Goal: Use online tool/utility: Utilize a website feature to perform a specific function

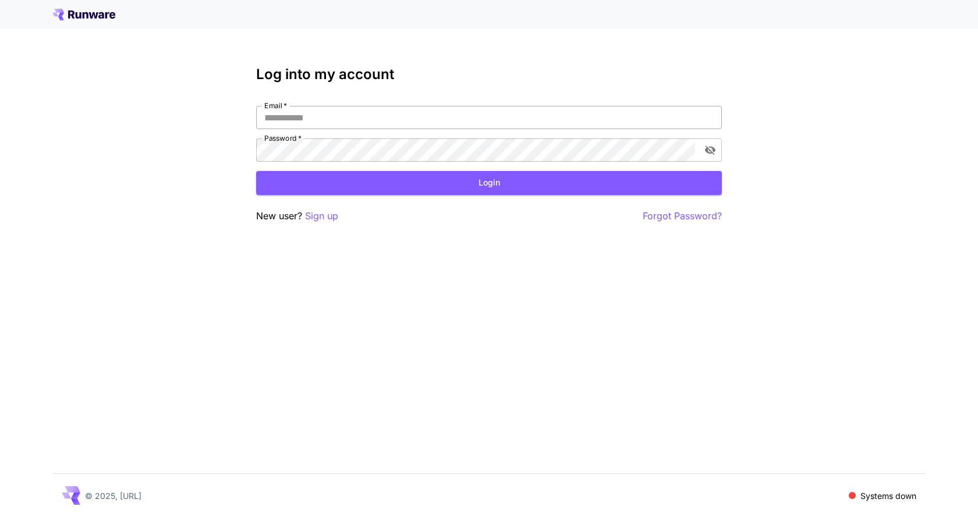
click at [352, 119] on input "Email   *" at bounding box center [489, 117] width 466 height 23
type input "**********"
click at [400, 174] on button "Login" at bounding box center [489, 183] width 466 height 24
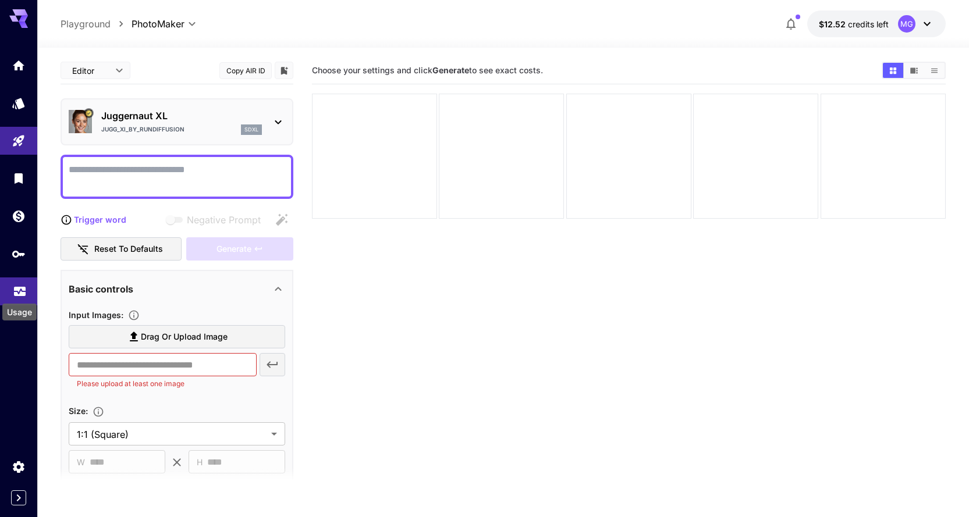
click at [15, 287] on icon "Usage" at bounding box center [20, 287] width 12 height 6
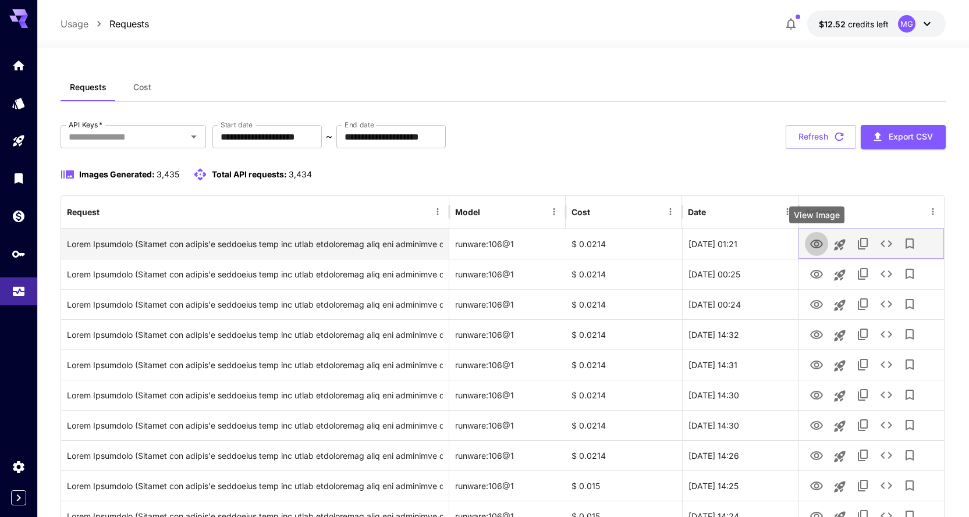
click at [819, 246] on icon "View Image" at bounding box center [817, 244] width 14 height 14
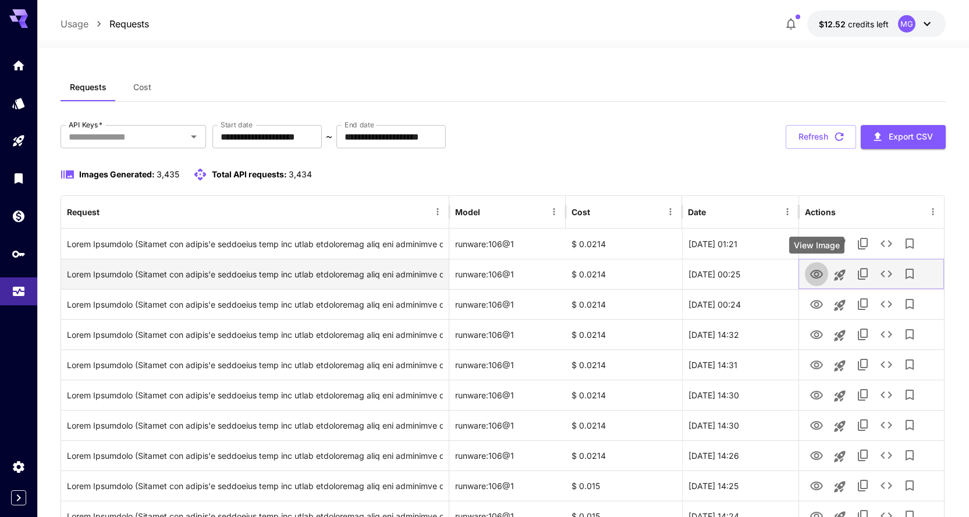
click at [816, 273] on icon "View Image" at bounding box center [816, 274] width 13 height 9
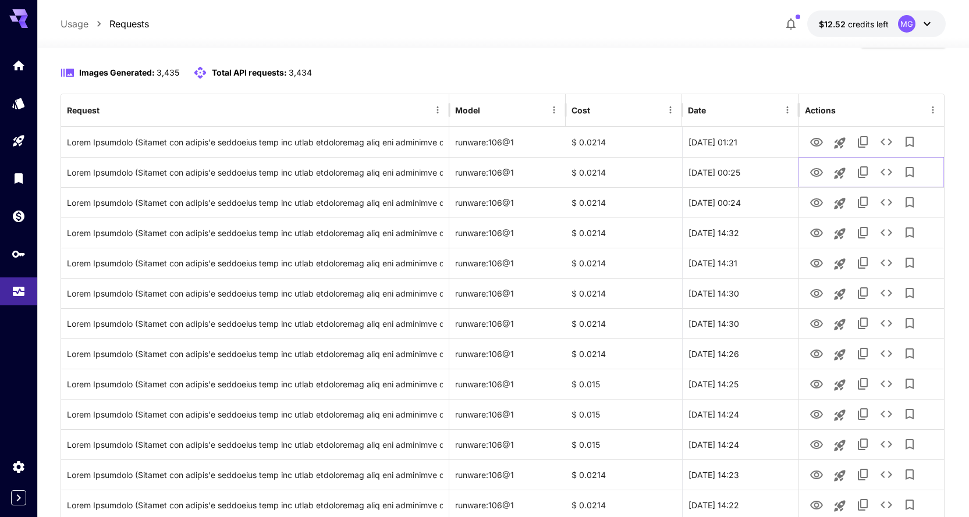
scroll to position [1291, 0]
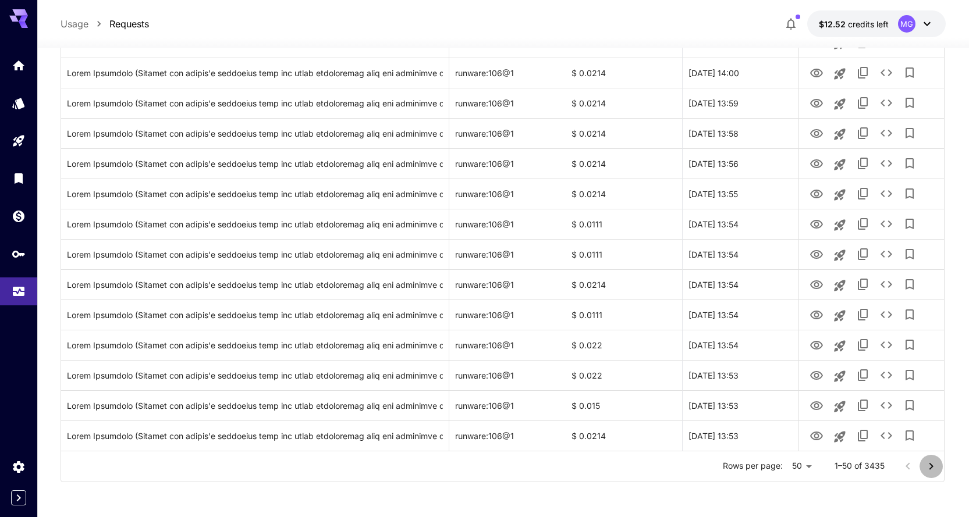
click at [930, 466] on icon "Go to next page" at bounding box center [931, 467] width 14 height 14
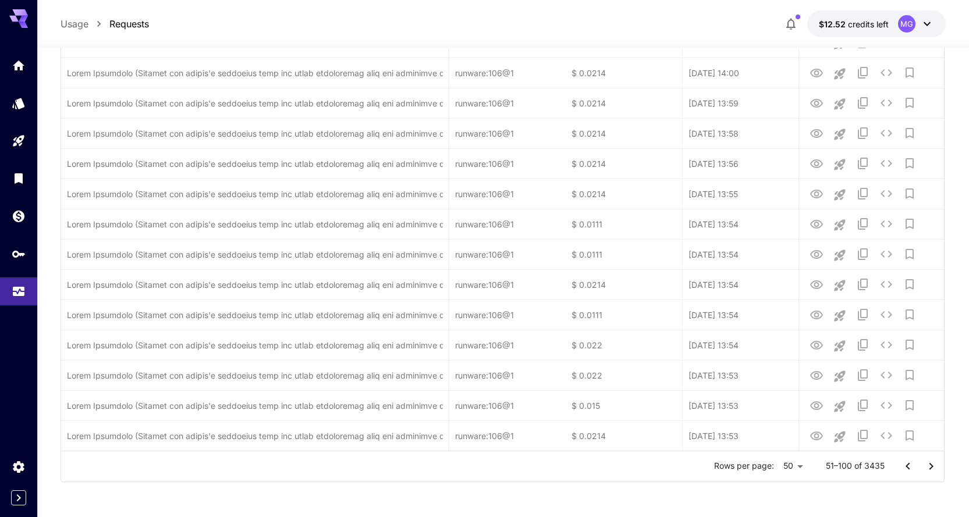
click at [930, 466] on icon "Go to next page" at bounding box center [931, 467] width 14 height 14
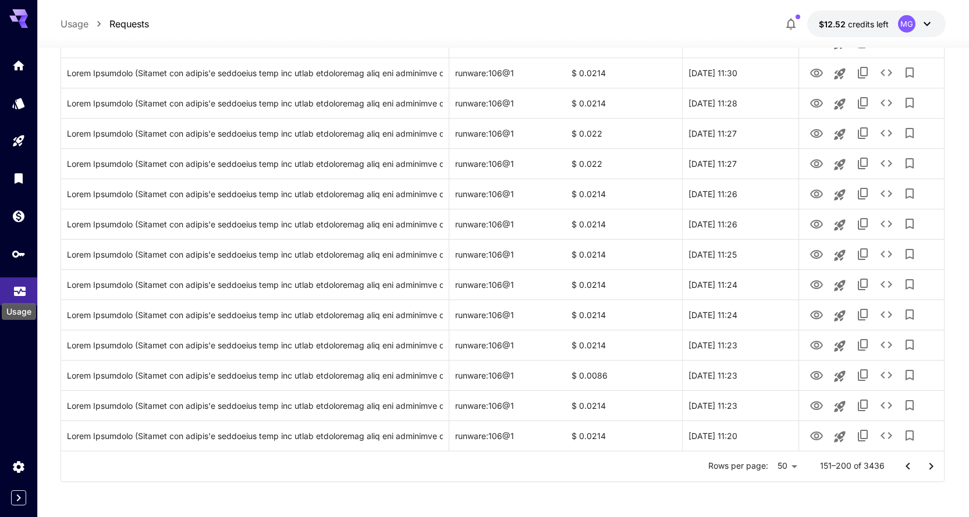
click at [20, 292] on icon "Usage" at bounding box center [20, 291] width 12 height 6
click at [906, 470] on icon "Go to previous page" at bounding box center [908, 467] width 14 height 14
click at [906, 470] on div at bounding box center [919, 466] width 47 height 23
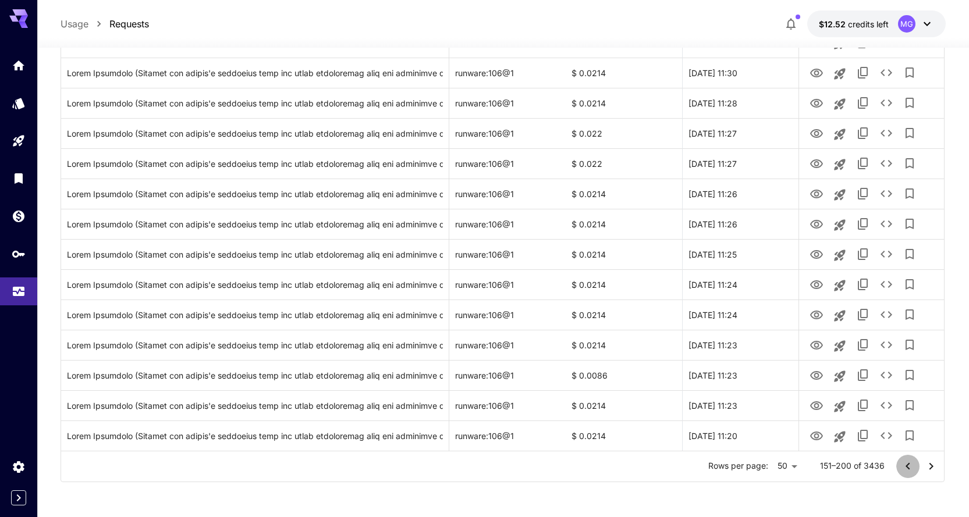
click at [906, 470] on div at bounding box center [919, 466] width 47 height 23
click at [906, 469] on div at bounding box center [919, 466] width 47 height 23
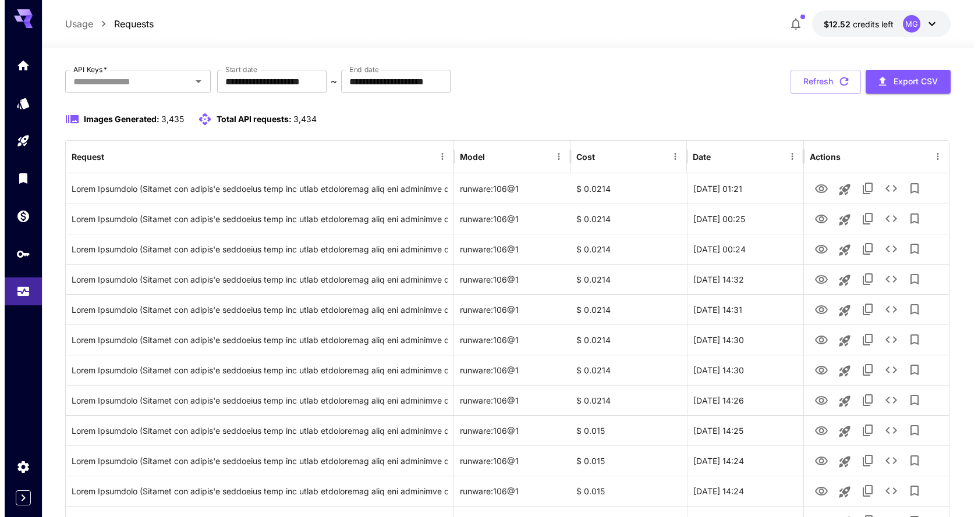
scroll to position [51, 0]
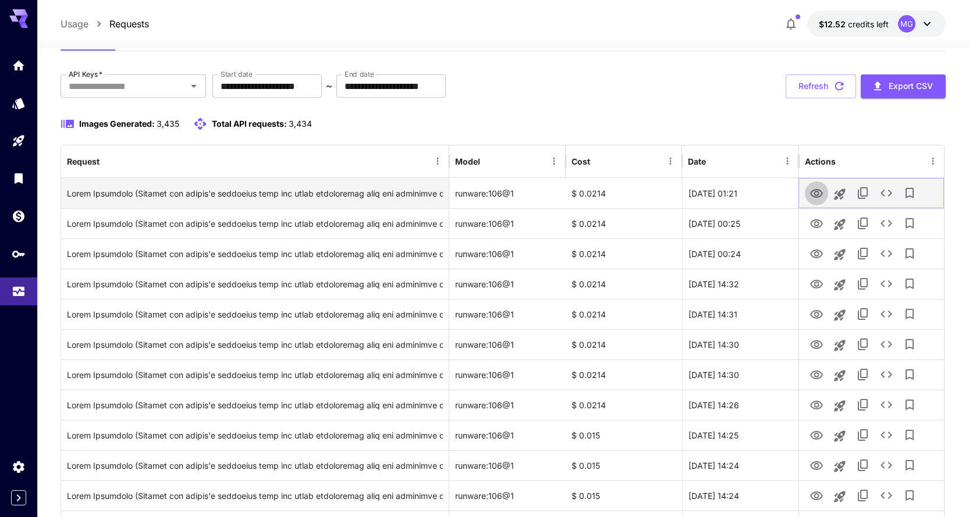
click at [818, 191] on icon "View Image" at bounding box center [817, 194] width 14 height 14
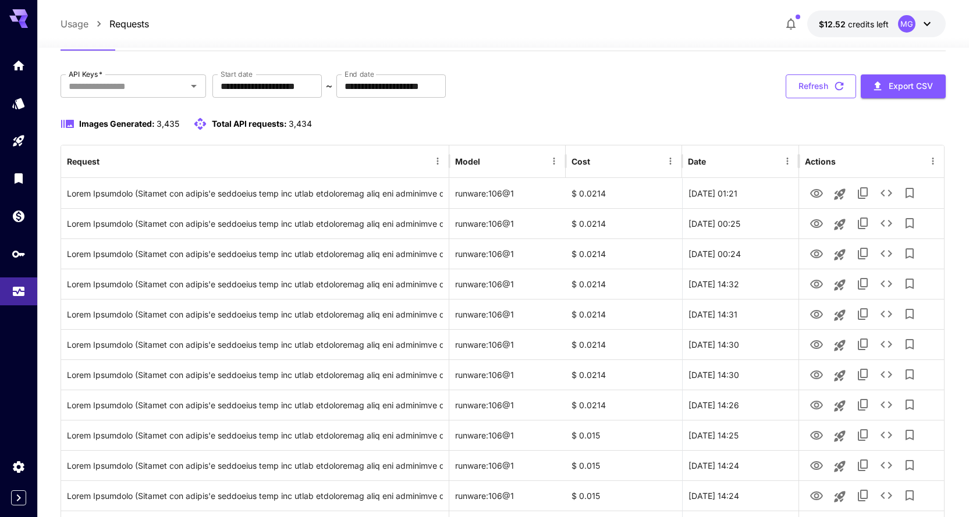
click at [839, 87] on icon "button" at bounding box center [839, 86] width 13 height 13
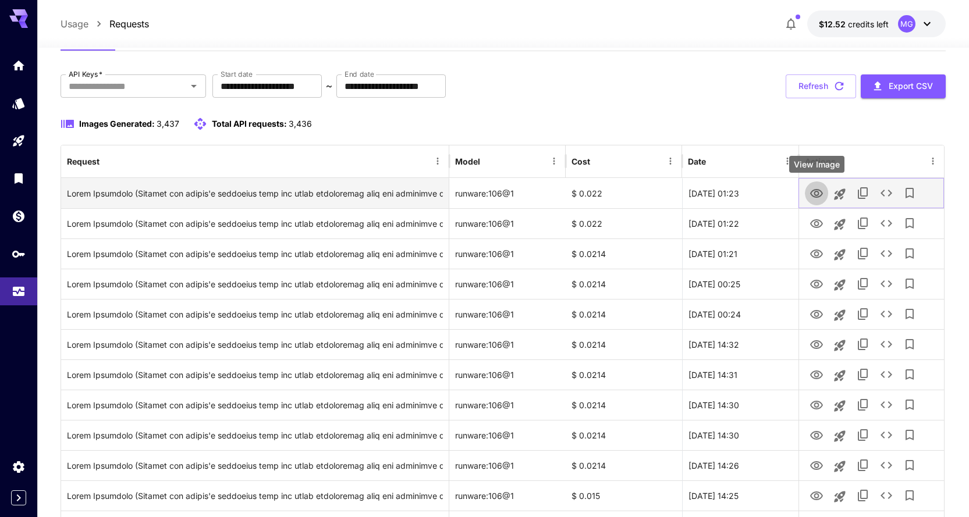
click at [818, 192] on icon "View Image" at bounding box center [816, 193] width 13 height 9
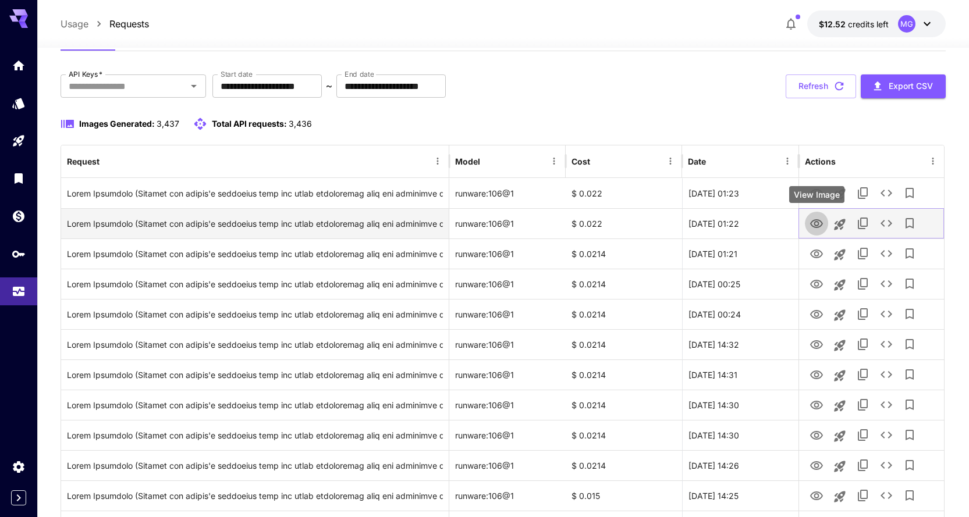
click at [813, 222] on icon "View Image" at bounding box center [816, 223] width 13 height 9
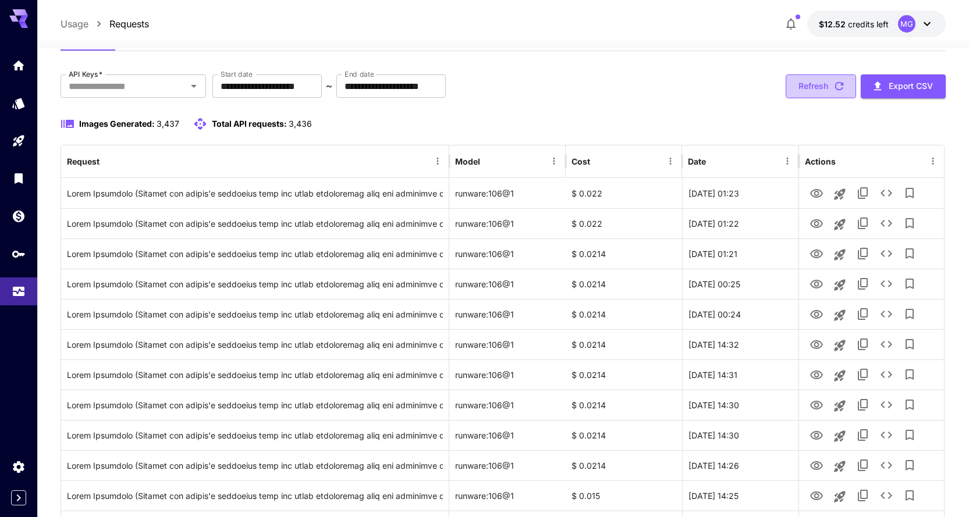
click at [840, 84] on icon "button" at bounding box center [839, 86] width 13 height 13
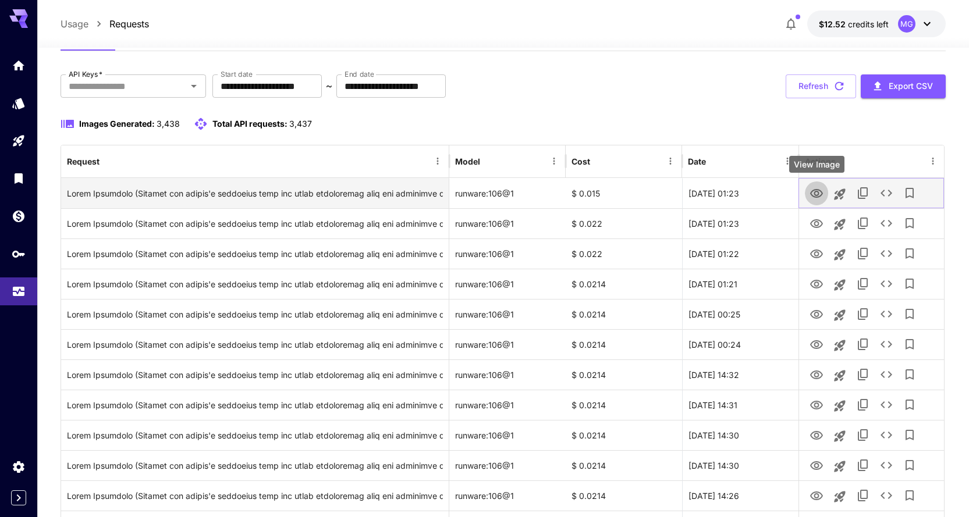
click at [815, 194] on icon "View Image" at bounding box center [816, 193] width 13 height 9
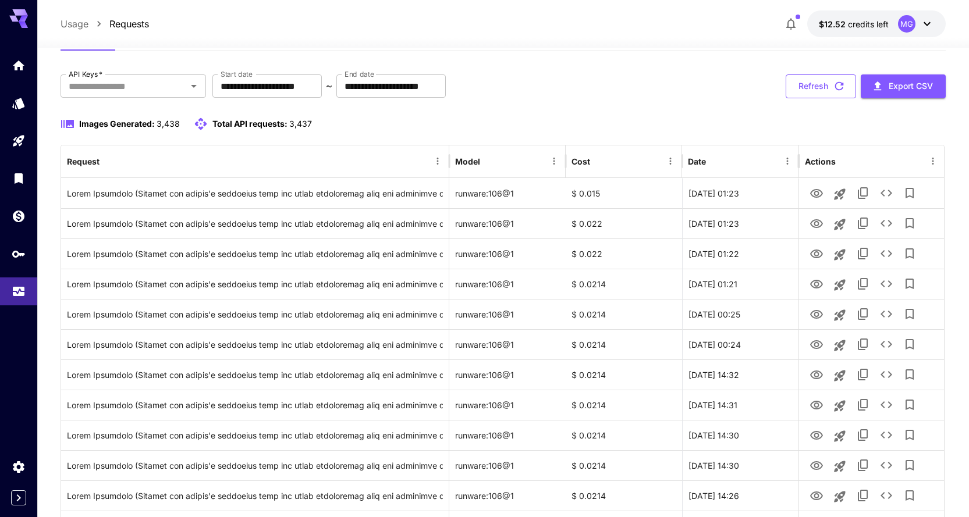
click at [840, 81] on icon "button" at bounding box center [839, 86] width 13 height 13
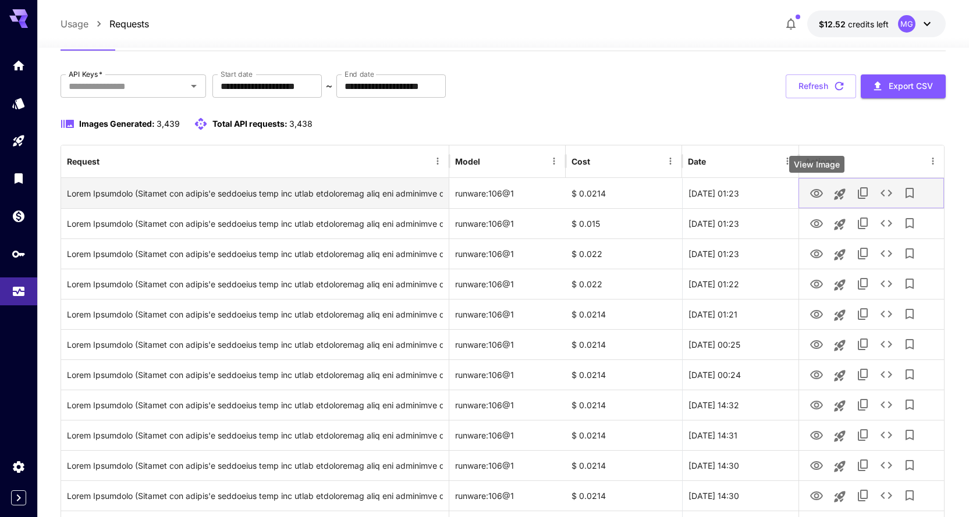
click at [820, 194] on icon "View Image" at bounding box center [817, 194] width 14 height 14
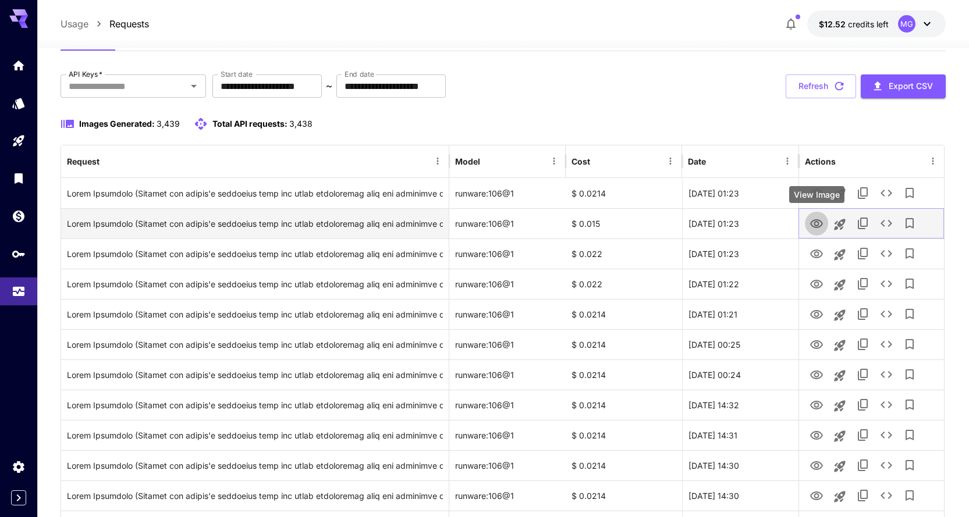
click at [818, 221] on icon "View Image" at bounding box center [817, 224] width 14 height 14
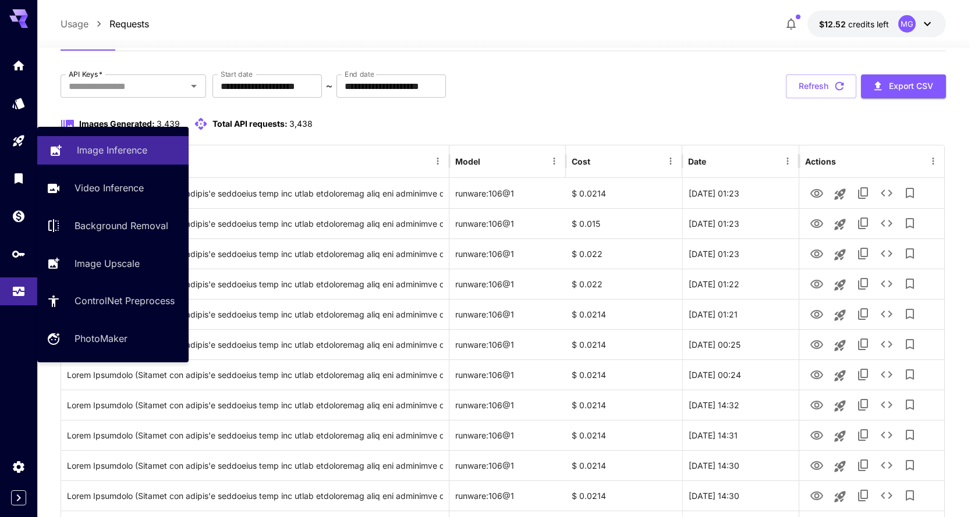
click at [120, 152] on p "Image Inference" at bounding box center [112, 150] width 70 height 14
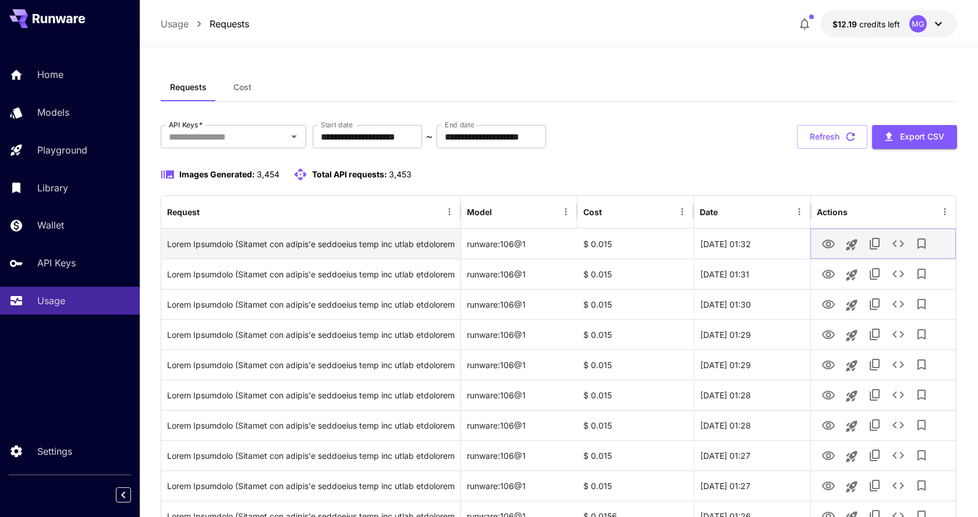
click at [821, 244] on icon "View Image" at bounding box center [828, 244] width 14 height 14
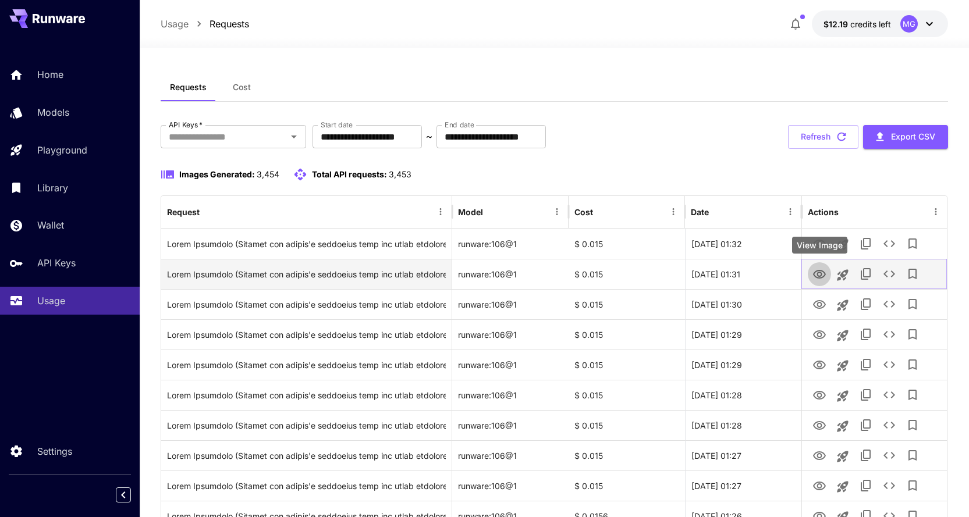
click at [824, 274] on icon "View Image" at bounding box center [820, 275] width 14 height 14
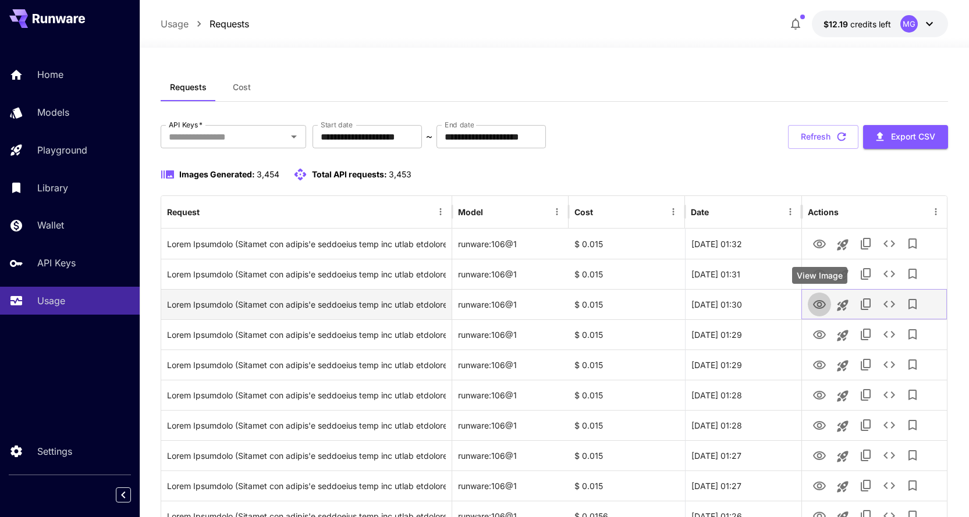
click at [818, 300] on icon "View Image" at bounding box center [820, 305] width 14 height 14
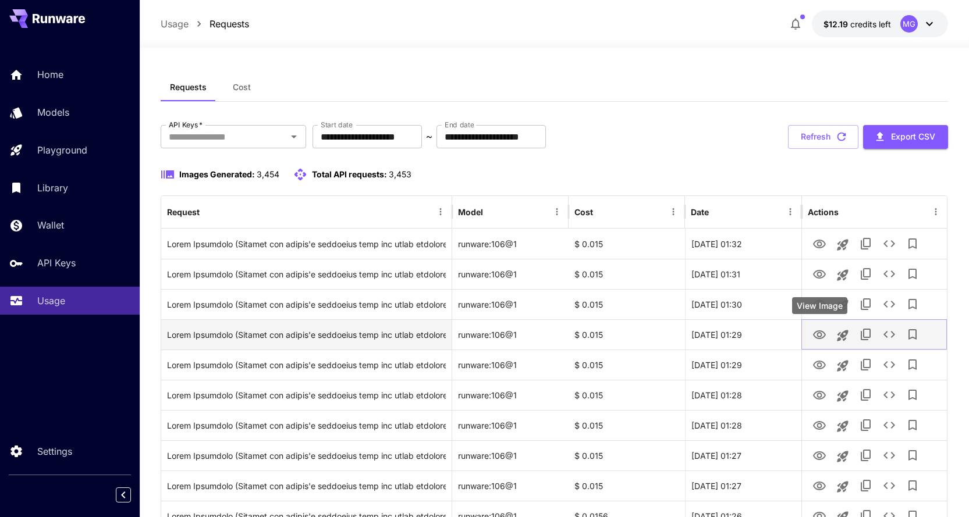
click at [824, 333] on icon "View Image" at bounding box center [819, 335] width 13 height 9
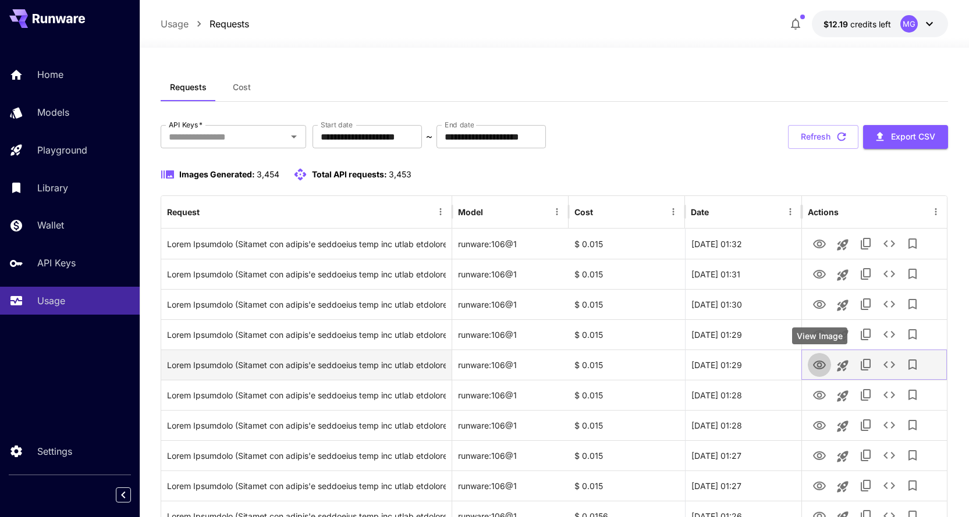
click at [821, 362] on icon "View Image" at bounding box center [820, 366] width 14 height 14
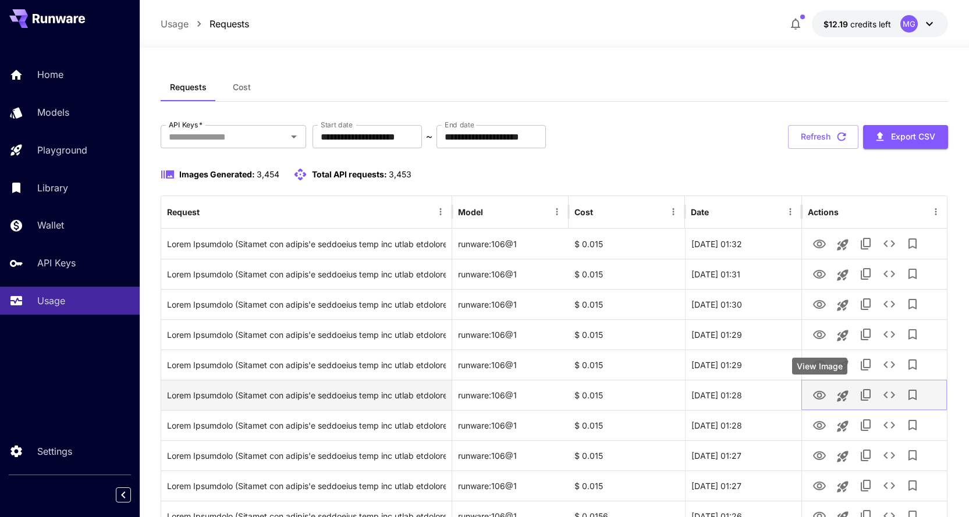
click at [818, 391] on icon "View Image" at bounding box center [820, 396] width 14 height 14
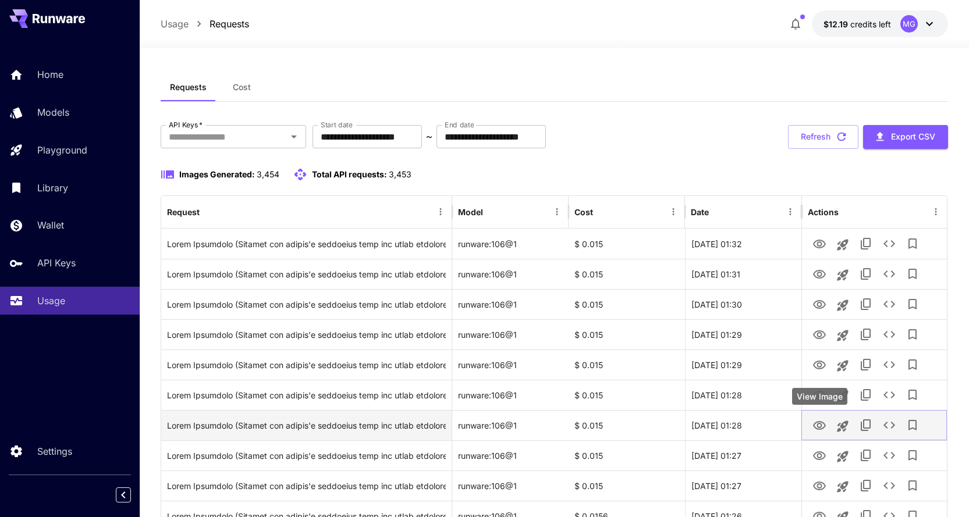
click at [818, 425] on icon "View Image" at bounding box center [820, 426] width 14 height 14
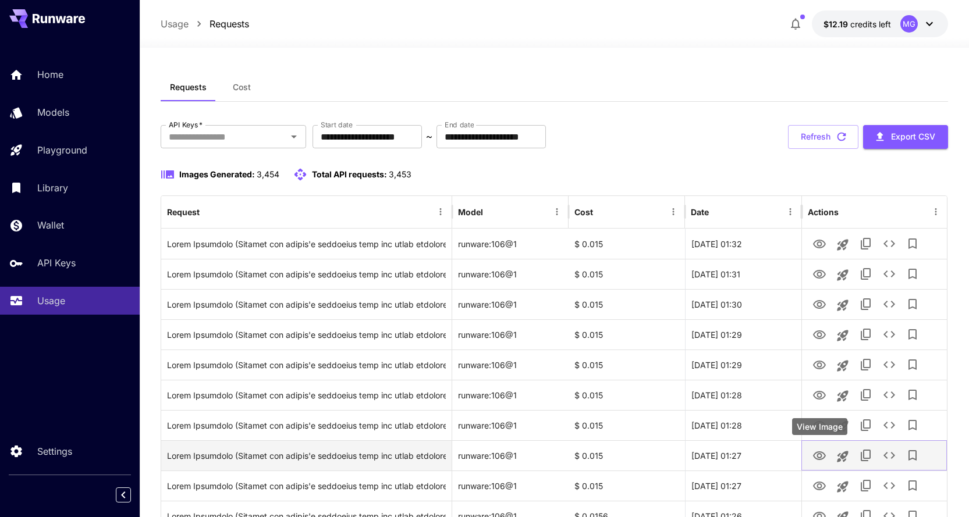
click at [821, 453] on icon "View Image" at bounding box center [820, 456] width 14 height 14
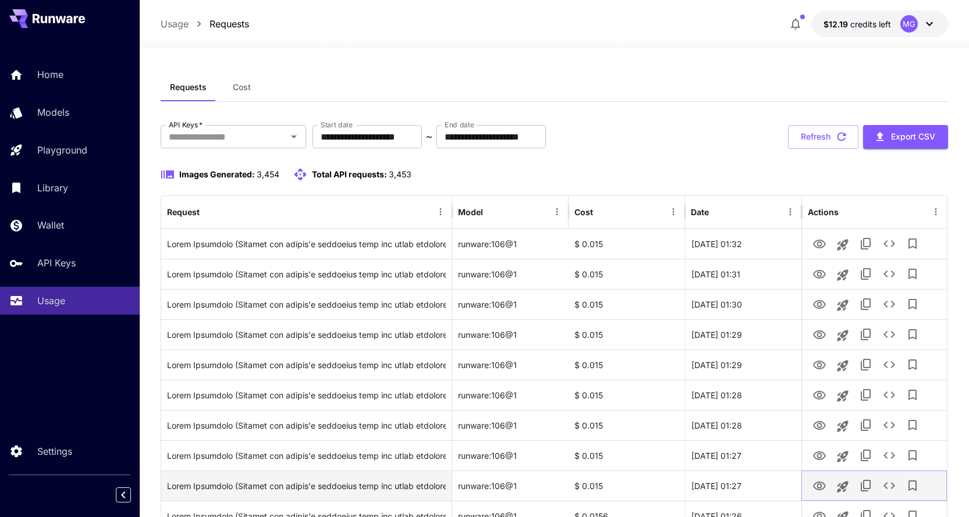
click at [818, 485] on icon "View Image" at bounding box center [819, 486] width 13 height 9
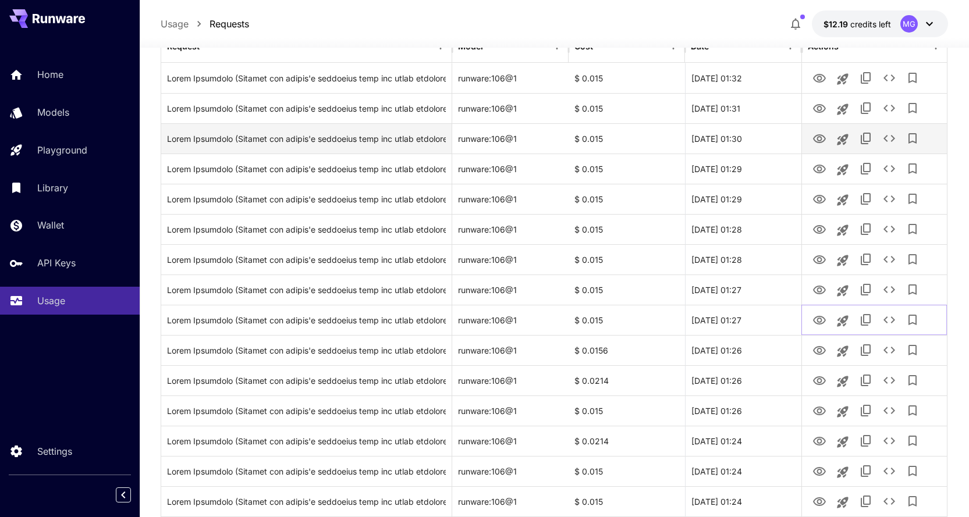
scroll to position [175, 0]
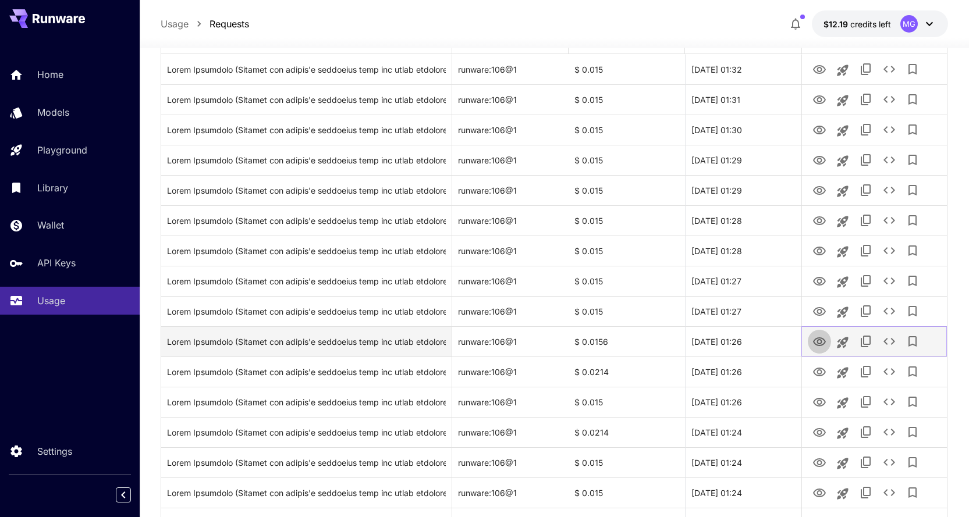
click at [821, 341] on icon "View Image" at bounding box center [819, 342] width 13 height 9
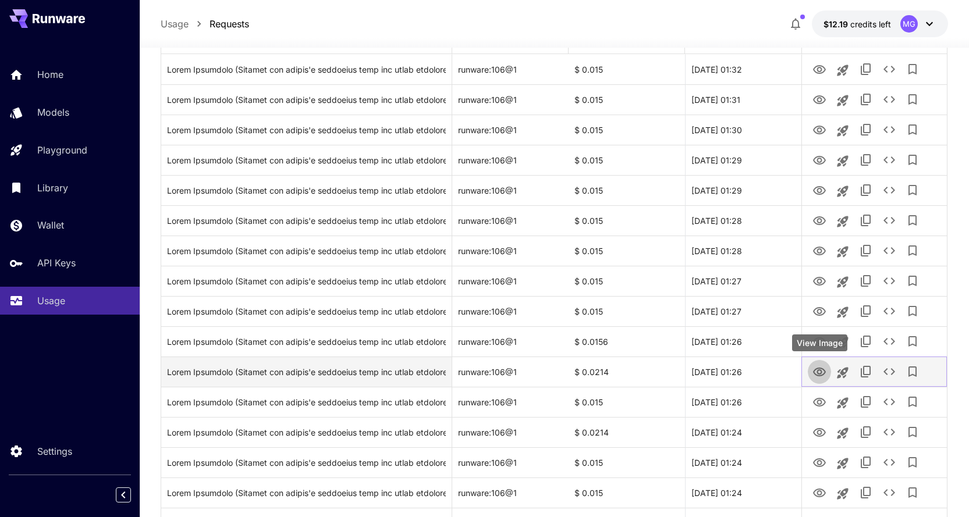
click at [822, 375] on icon "View Image" at bounding box center [819, 372] width 13 height 9
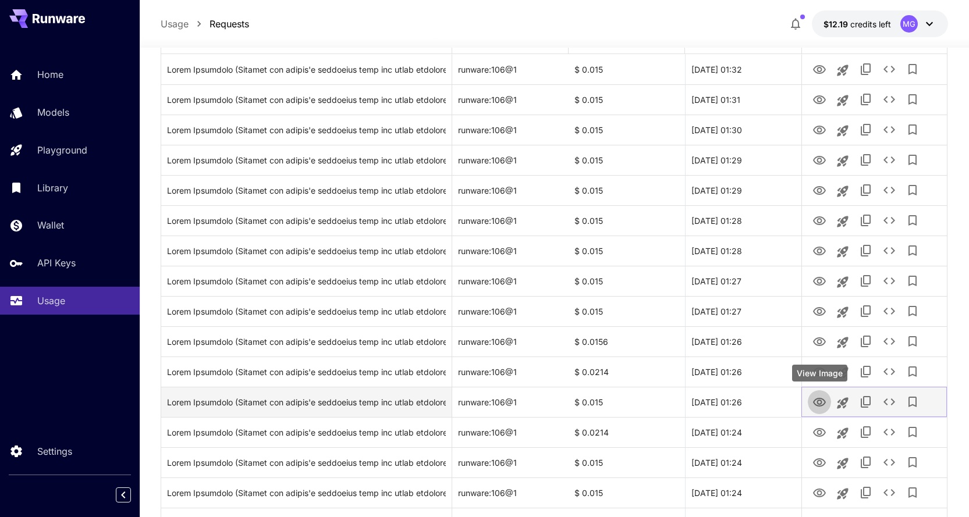
click at [820, 398] on icon "View Image" at bounding box center [819, 402] width 13 height 9
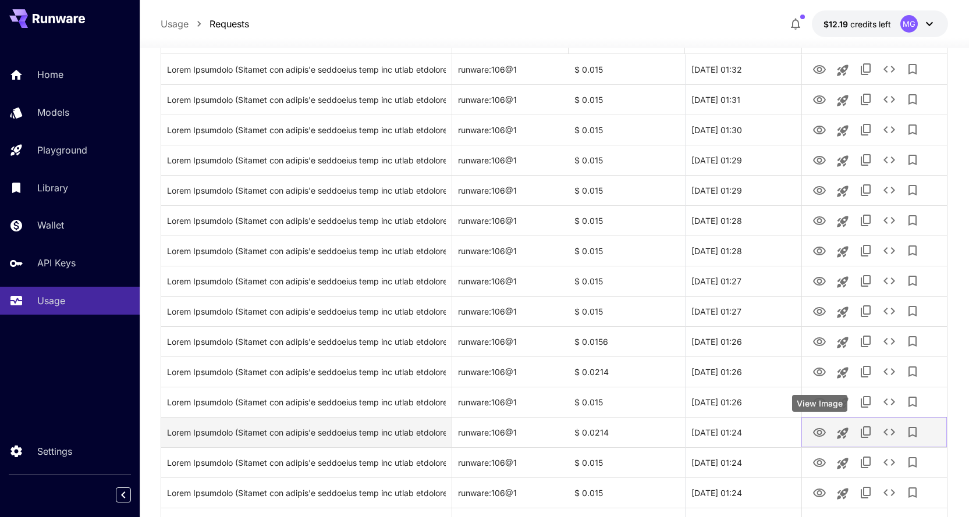
click at [826, 434] on icon "View Image" at bounding box center [820, 433] width 14 height 14
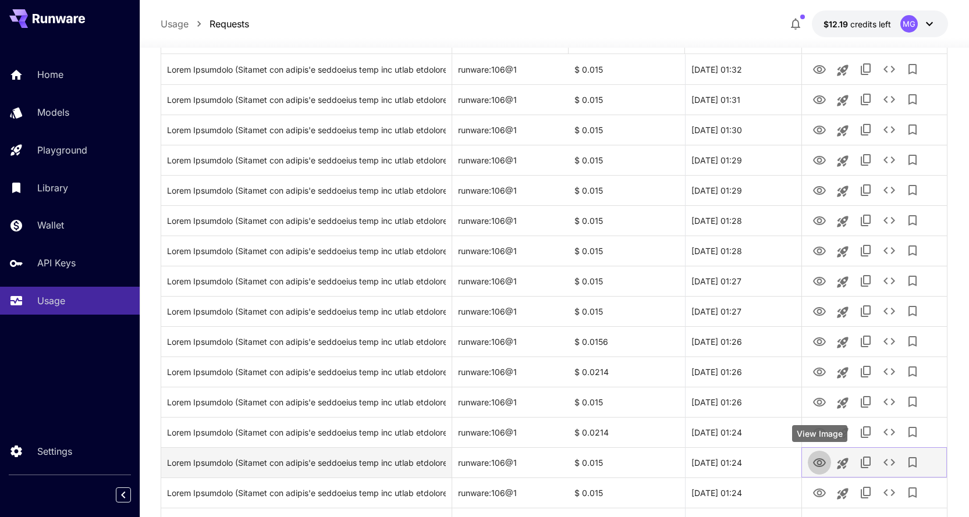
click at [817, 458] on icon "View Image" at bounding box center [820, 463] width 14 height 14
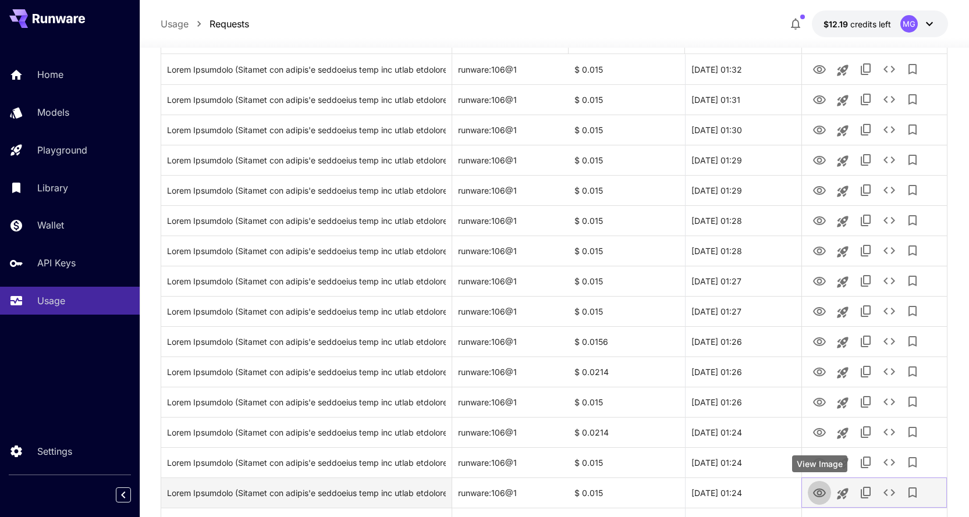
click at [818, 491] on icon "View Image" at bounding box center [820, 494] width 14 height 14
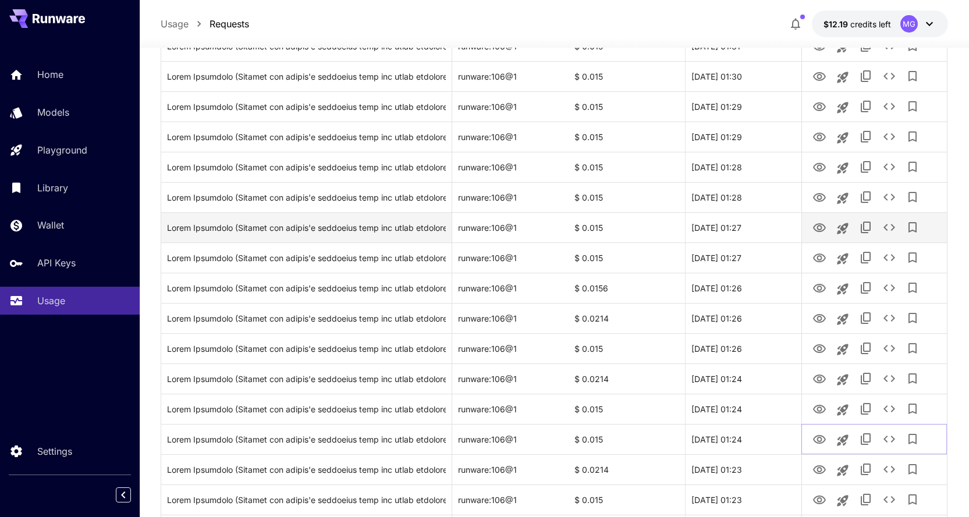
scroll to position [291, 0]
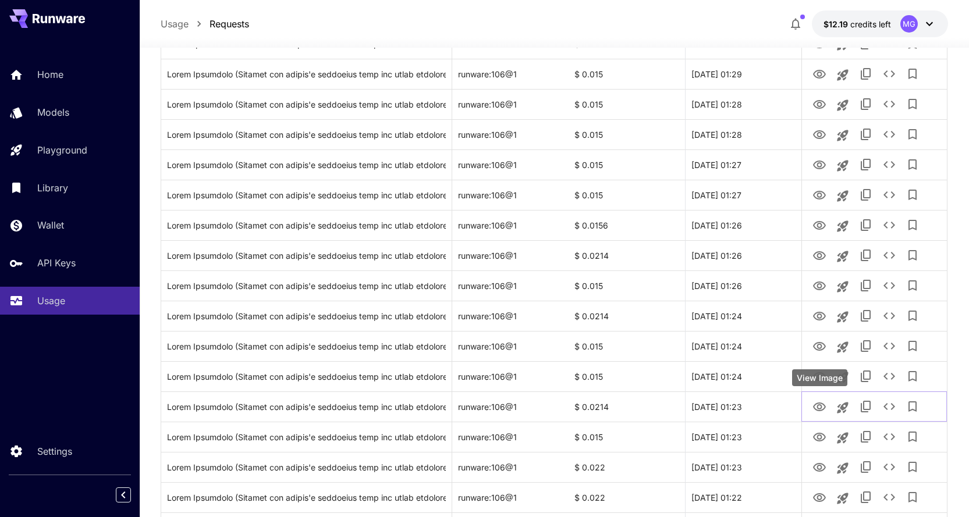
drag, startPoint x: 820, startPoint y: 406, endPoint x: 820, endPoint y: 391, distance: 15.7
click at [820, 406] on icon "View Image" at bounding box center [820, 407] width 14 height 14
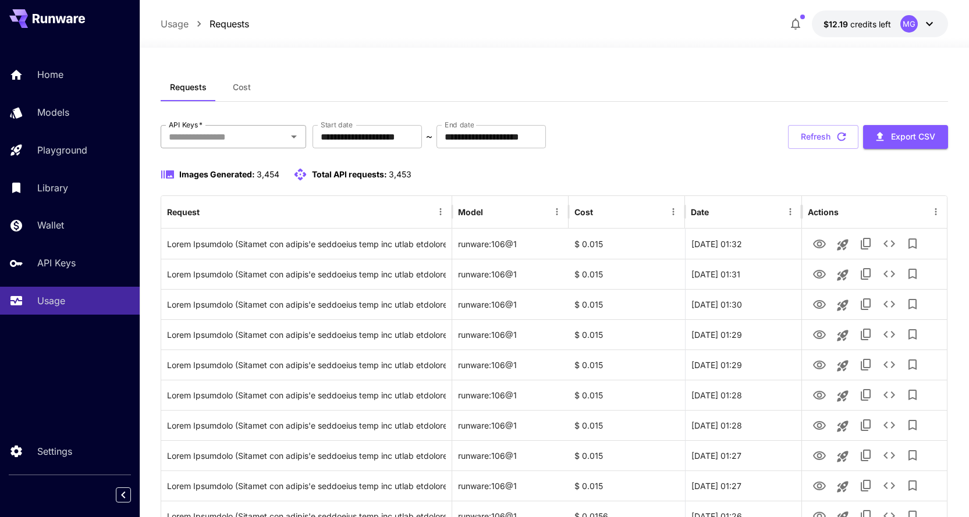
click at [239, 135] on input "API Keys   *" at bounding box center [223, 137] width 119 height 16
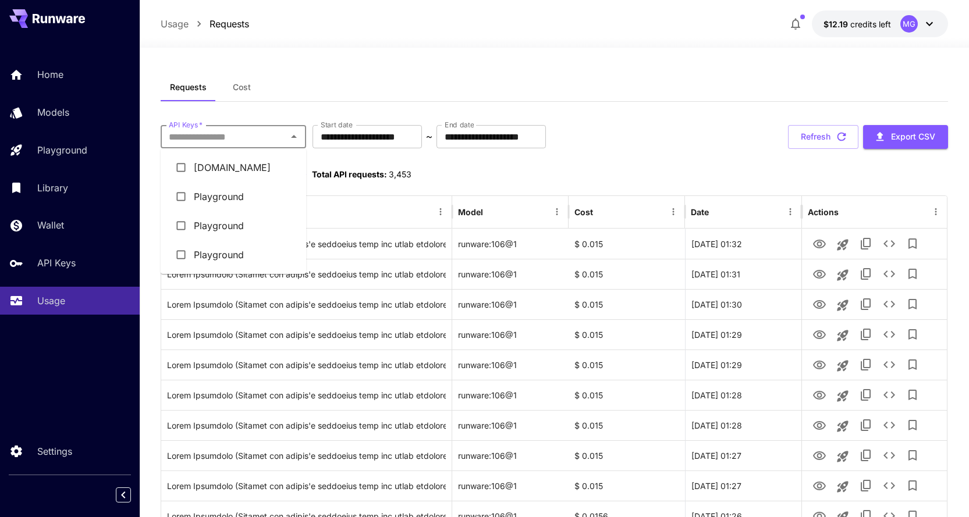
click at [235, 165] on li "[DOMAIN_NAME]" at bounding box center [234, 167] width 146 height 29
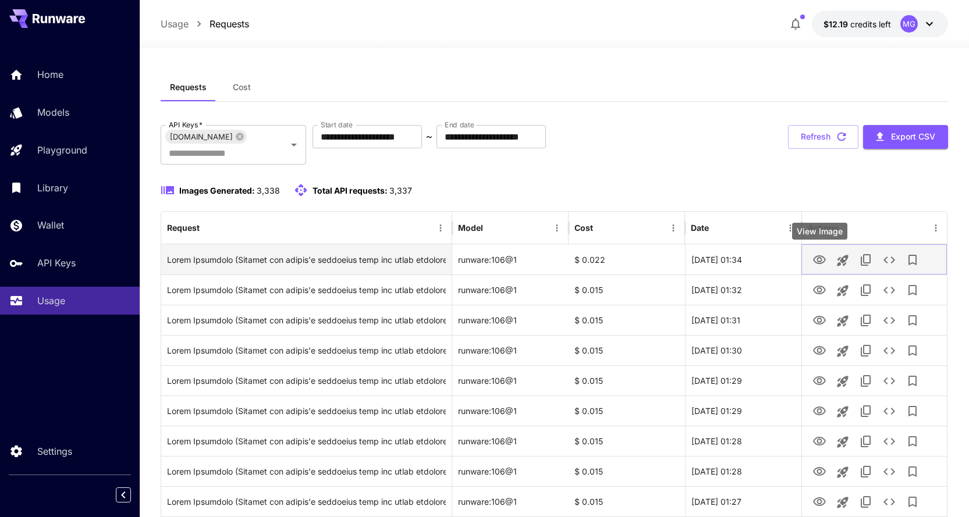
click at [820, 261] on icon "View Image" at bounding box center [820, 260] width 14 height 14
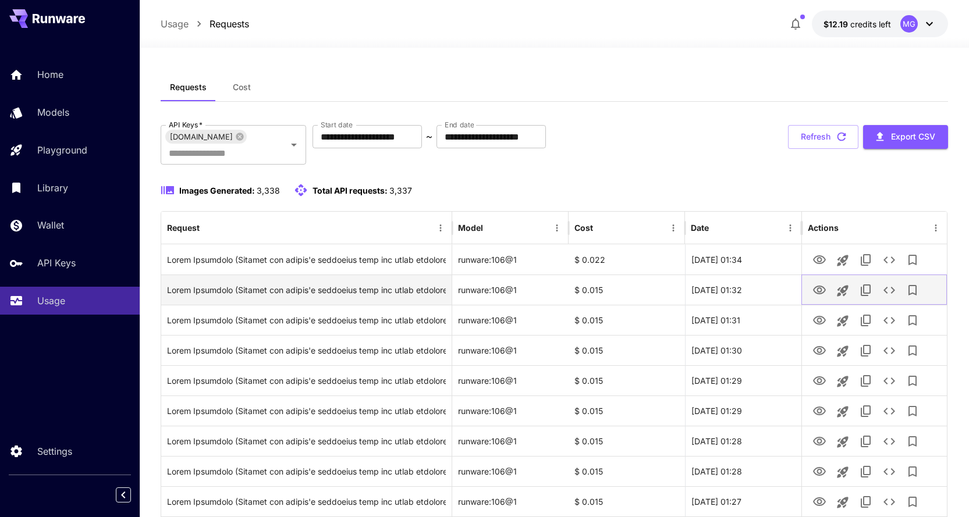
click at [821, 292] on icon "View Image" at bounding box center [819, 290] width 13 height 9
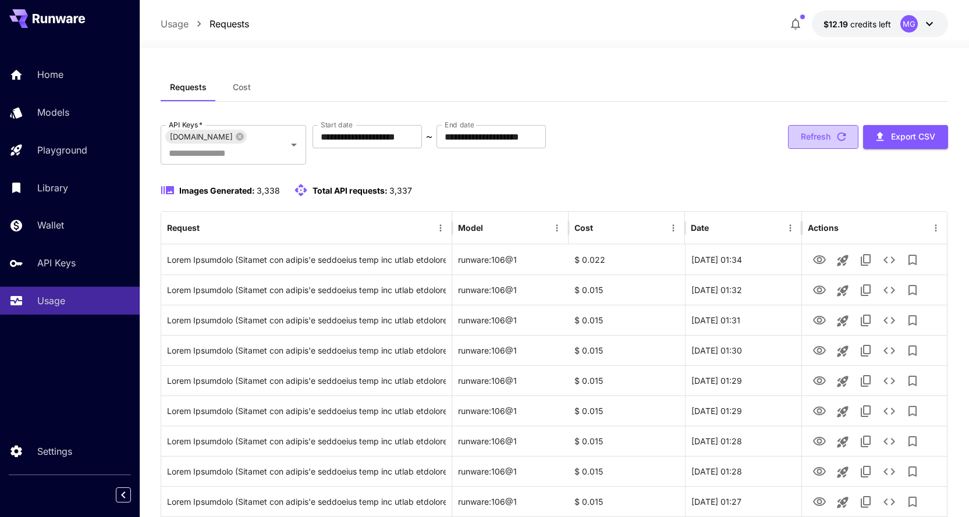
click at [845, 137] on icon "button" at bounding box center [841, 136] width 13 height 13
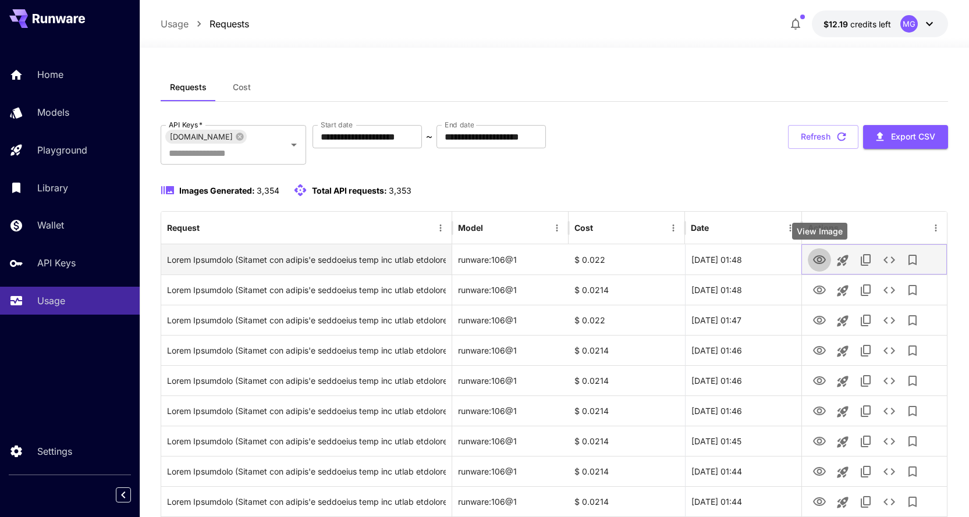
click at [821, 261] on icon "View Image" at bounding box center [820, 260] width 14 height 14
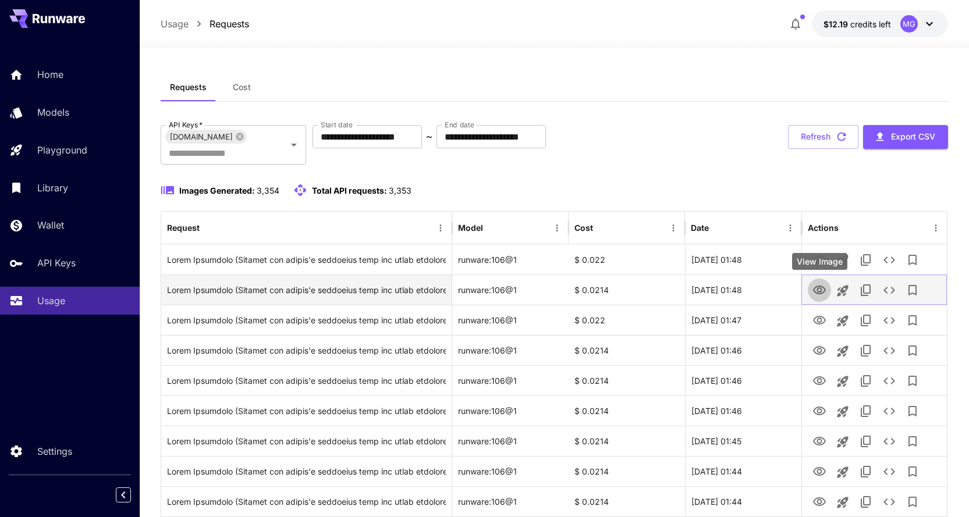
click at [820, 290] on icon "View Image" at bounding box center [820, 290] width 14 height 14
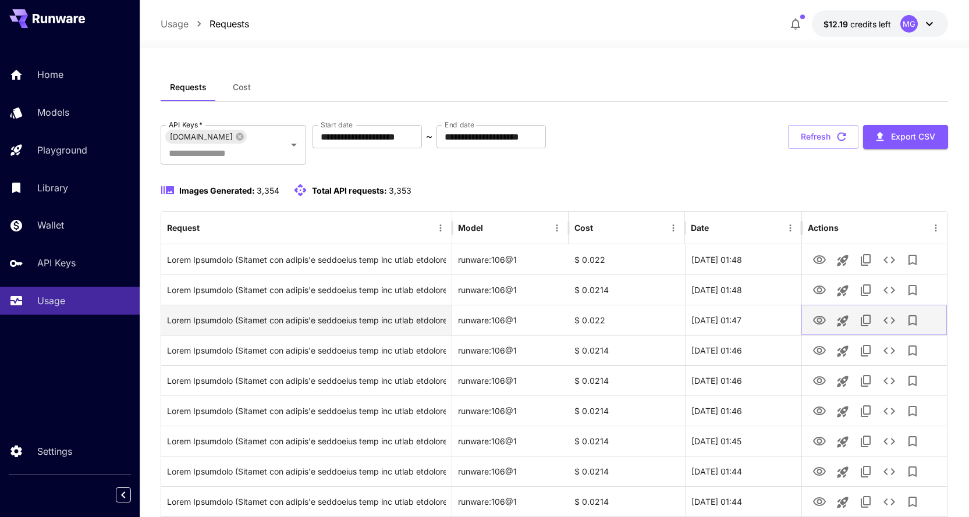
click at [820, 320] on icon "View Image" at bounding box center [820, 321] width 14 height 14
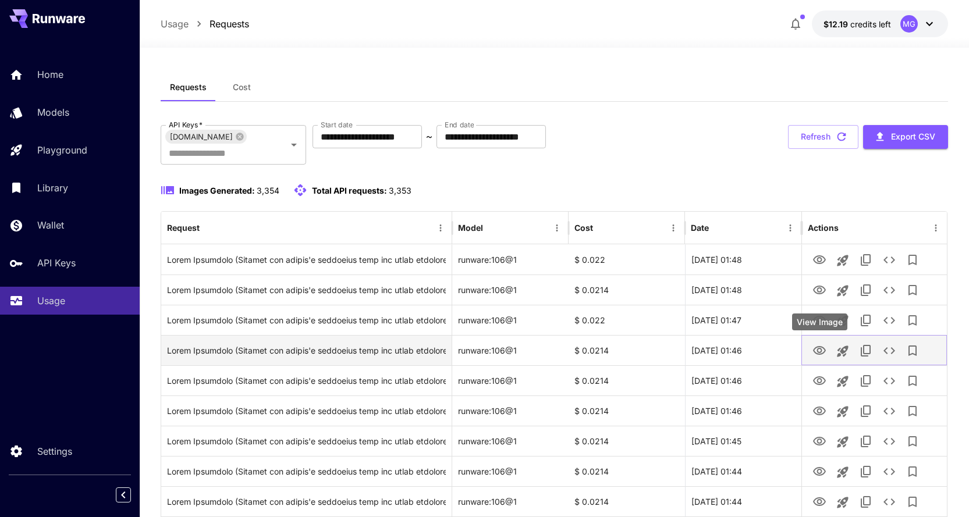
click at [820, 352] on icon "View Image" at bounding box center [820, 351] width 14 height 14
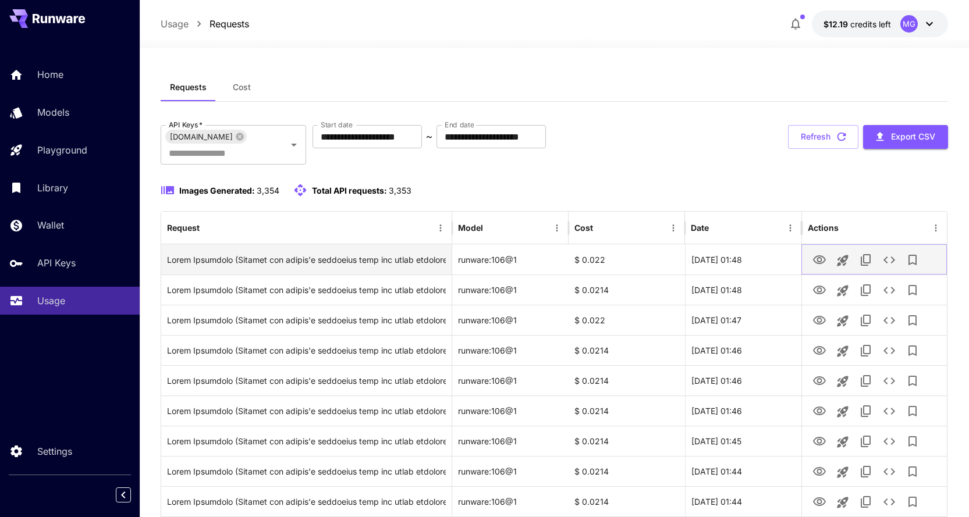
click at [824, 259] on icon "View Image" at bounding box center [819, 260] width 13 height 9
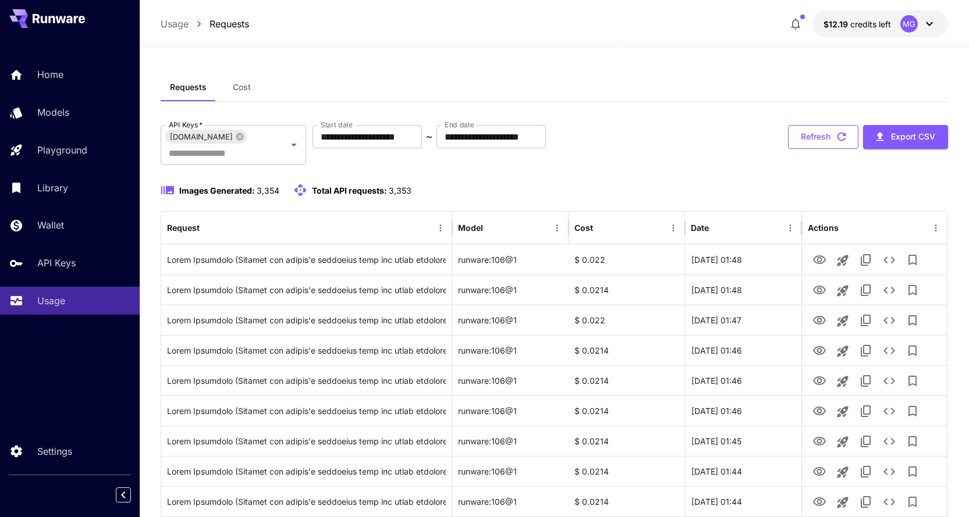
click at [843, 142] on icon "button" at bounding box center [841, 136] width 13 height 13
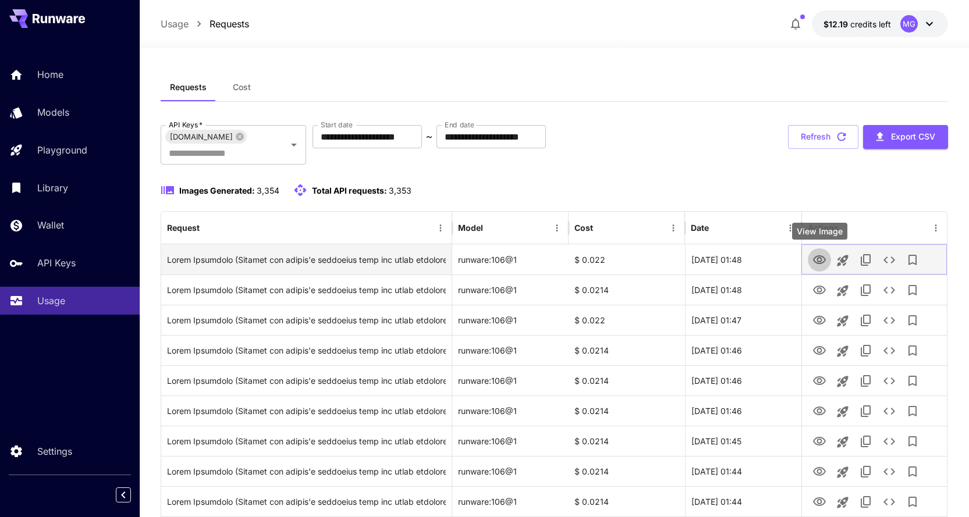
click at [822, 260] on icon "View Image" at bounding box center [819, 260] width 13 height 9
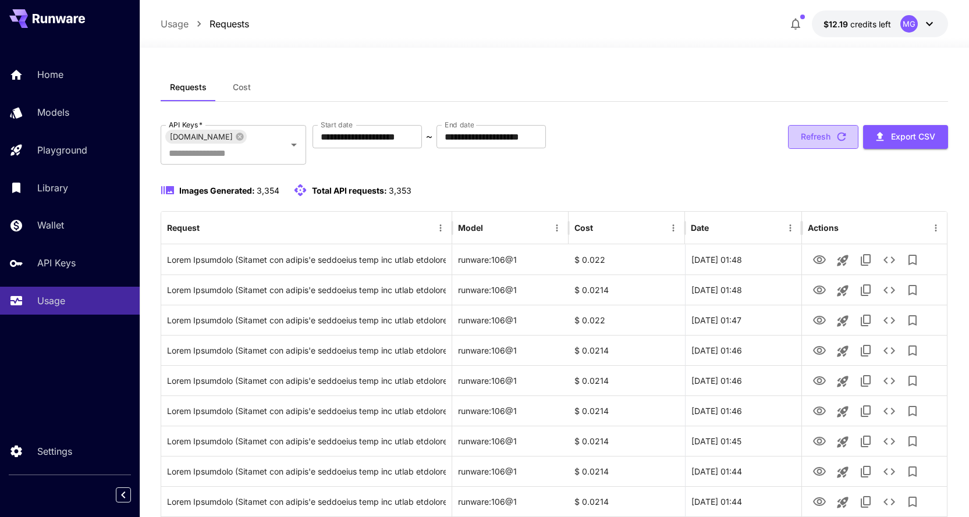
click at [843, 136] on icon "button" at bounding box center [841, 136] width 13 height 13
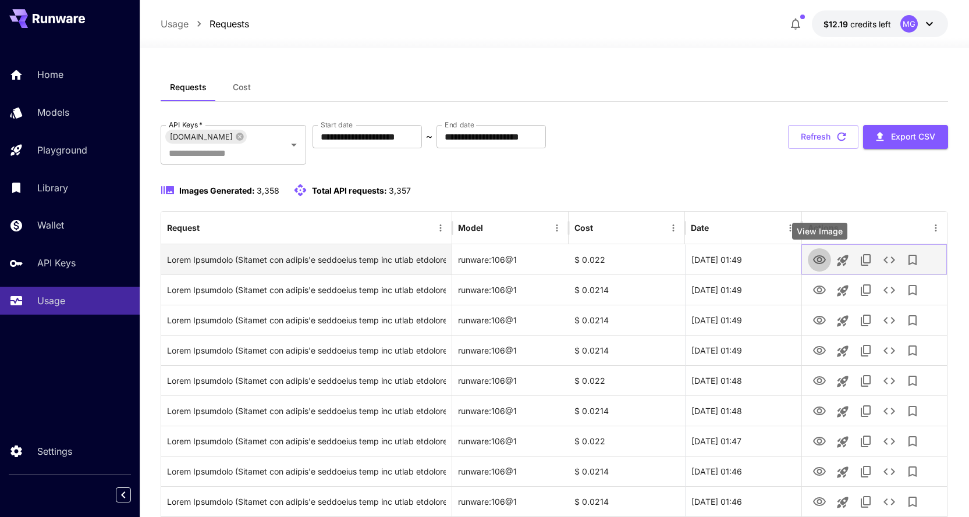
click at [818, 258] on icon "View Image" at bounding box center [820, 260] width 14 height 14
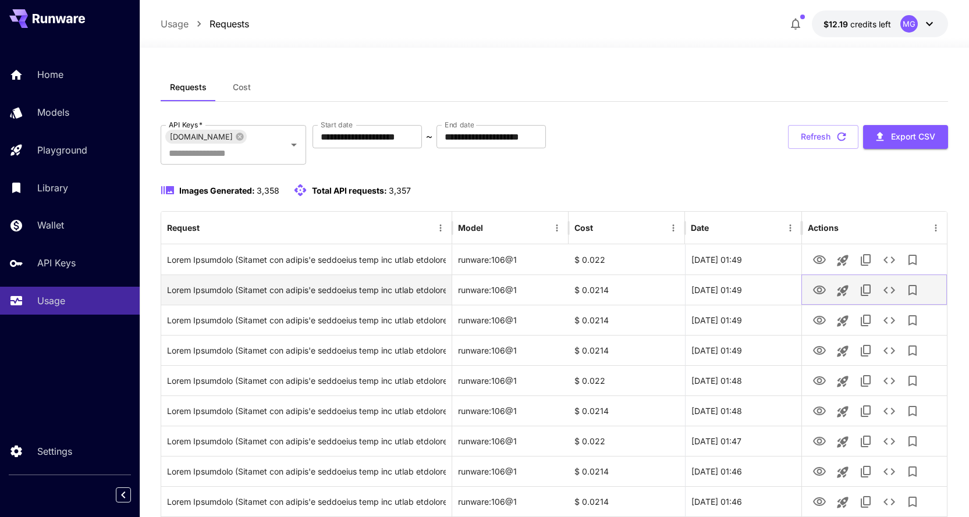
click at [824, 293] on icon "View Image" at bounding box center [819, 290] width 13 height 9
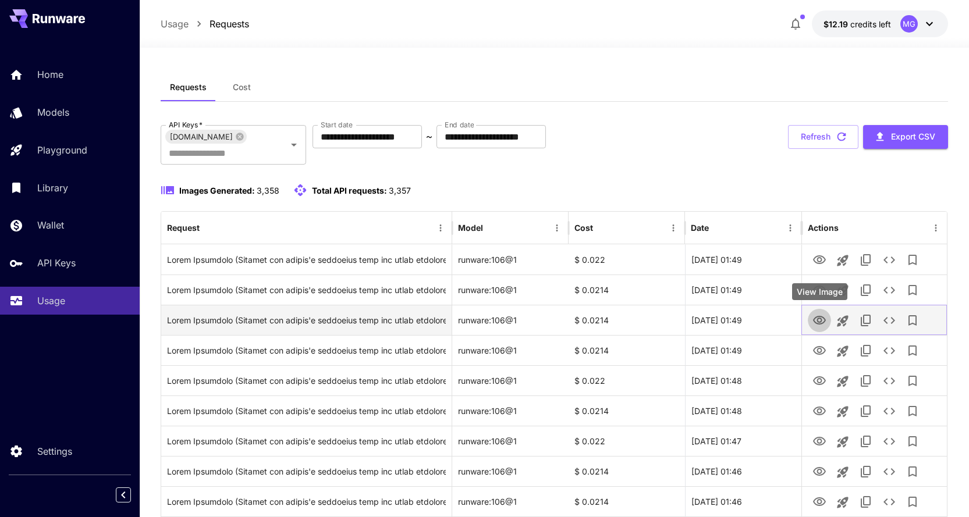
click at [820, 316] on icon "View Image" at bounding box center [820, 321] width 14 height 14
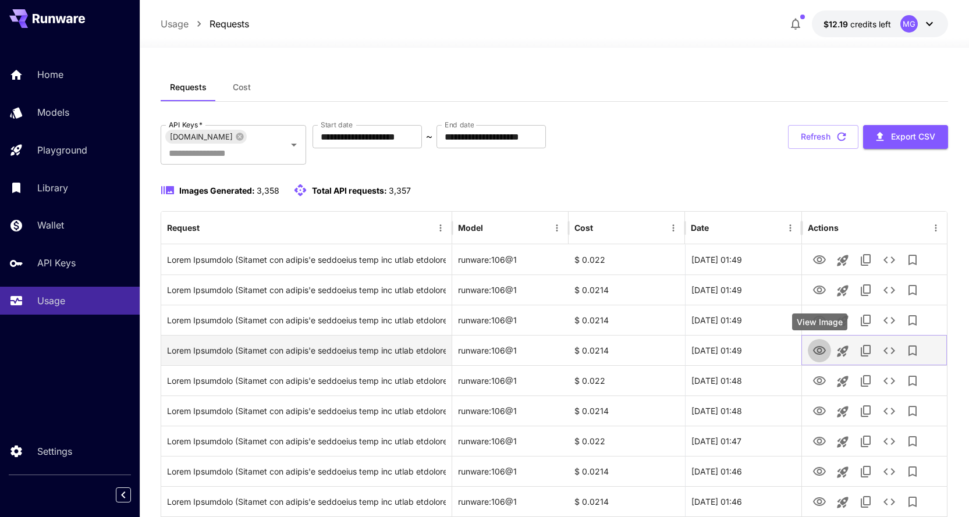
click at [821, 345] on icon "View Image" at bounding box center [820, 351] width 14 height 14
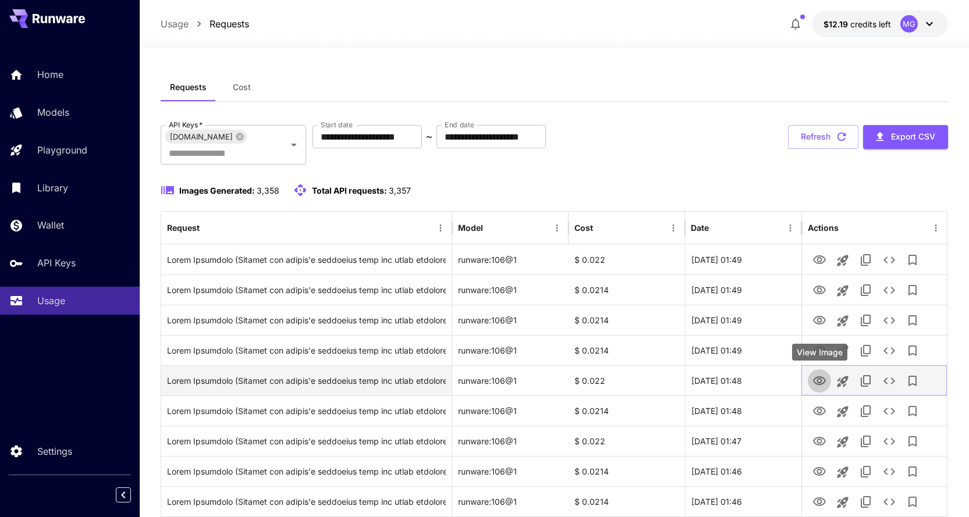
click at [819, 381] on icon "View Image" at bounding box center [820, 381] width 14 height 14
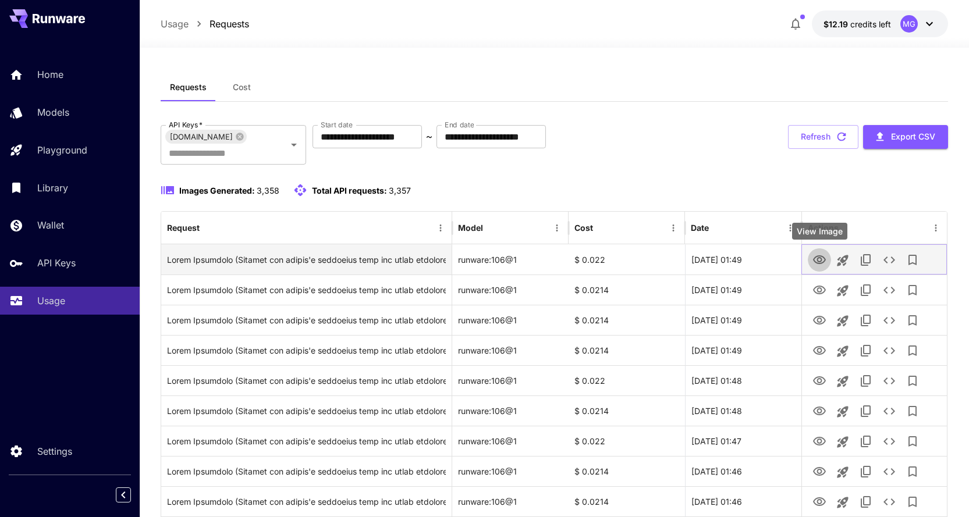
click at [818, 253] on icon "View Image" at bounding box center [820, 260] width 14 height 14
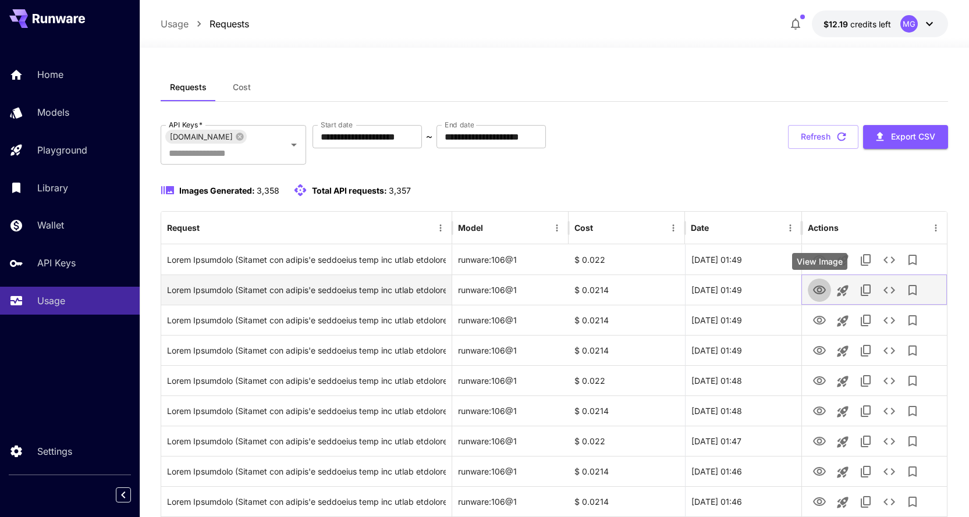
click at [817, 290] on icon "View Image" at bounding box center [819, 290] width 13 height 9
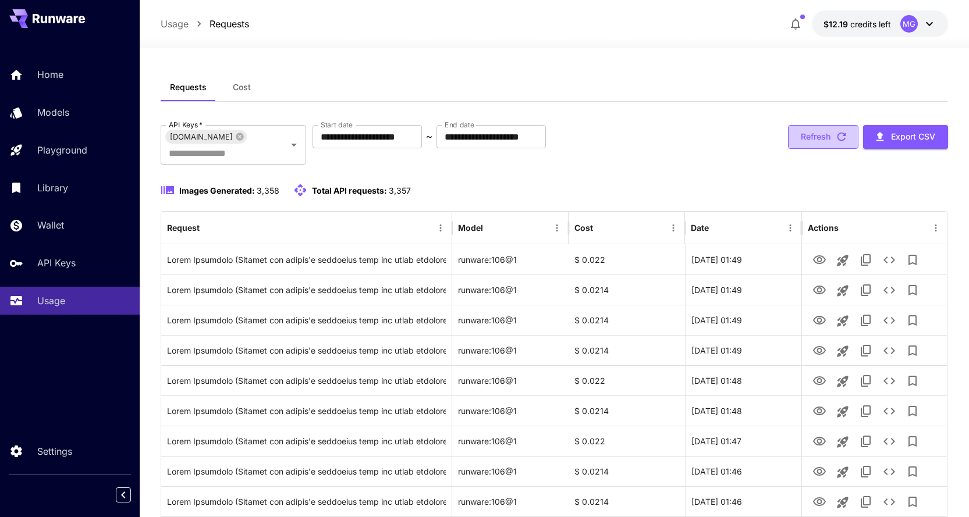
click at [840, 134] on icon "button" at bounding box center [842, 137] width 9 height 9
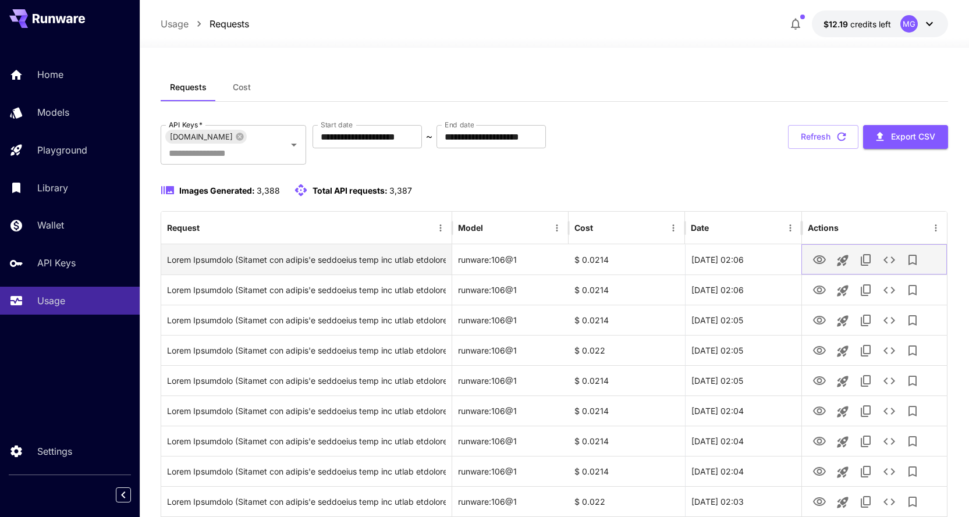
click at [821, 260] on icon "View Image" at bounding box center [820, 260] width 14 height 14
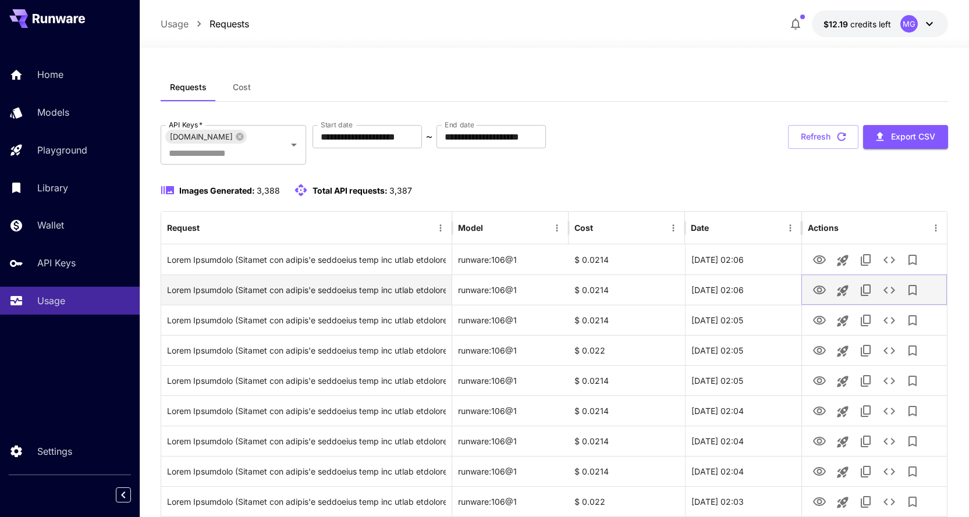
click at [818, 285] on icon "View Image" at bounding box center [820, 290] width 14 height 14
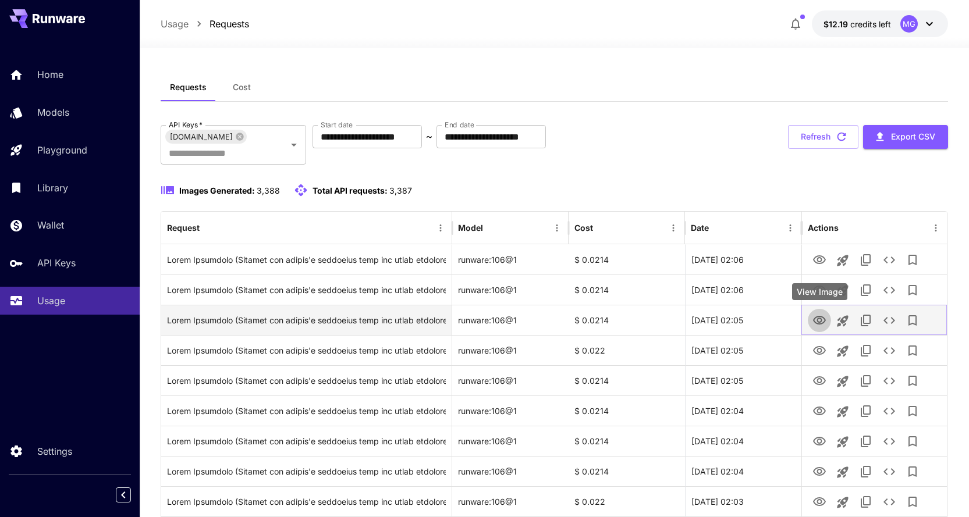
click at [818, 318] on icon "View Image" at bounding box center [819, 320] width 13 height 9
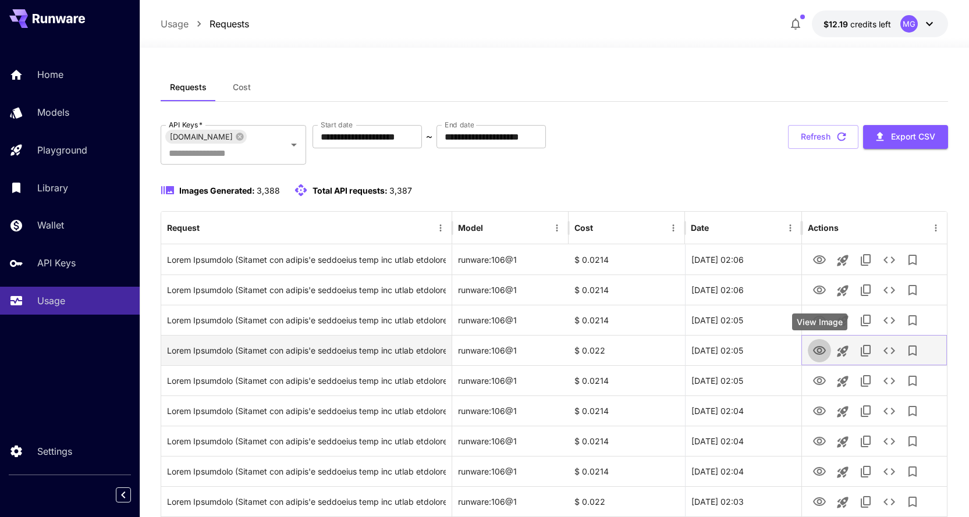
click at [823, 354] on icon "View Image" at bounding box center [820, 351] width 14 height 14
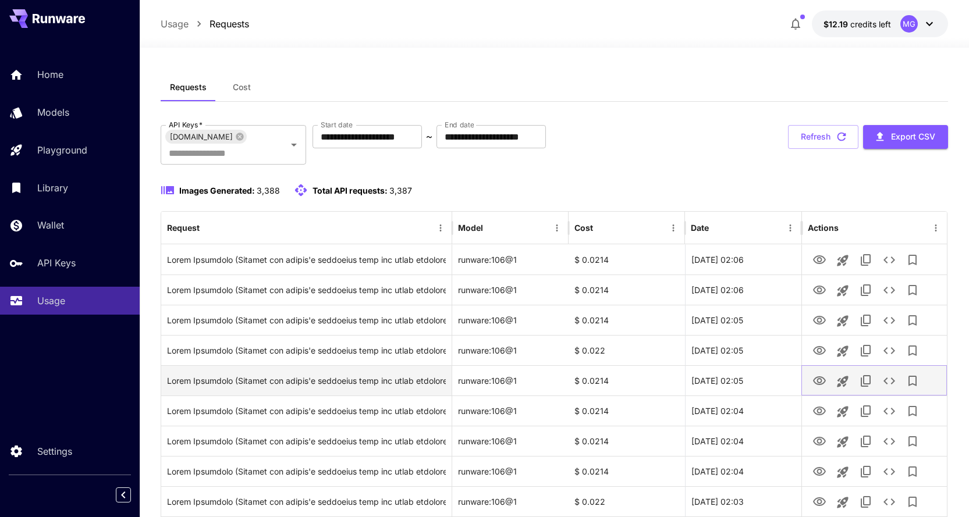
click at [829, 383] on button "View Image" at bounding box center [819, 381] width 23 height 24
click at [821, 378] on icon "View Image" at bounding box center [819, 381] width 13 height 9
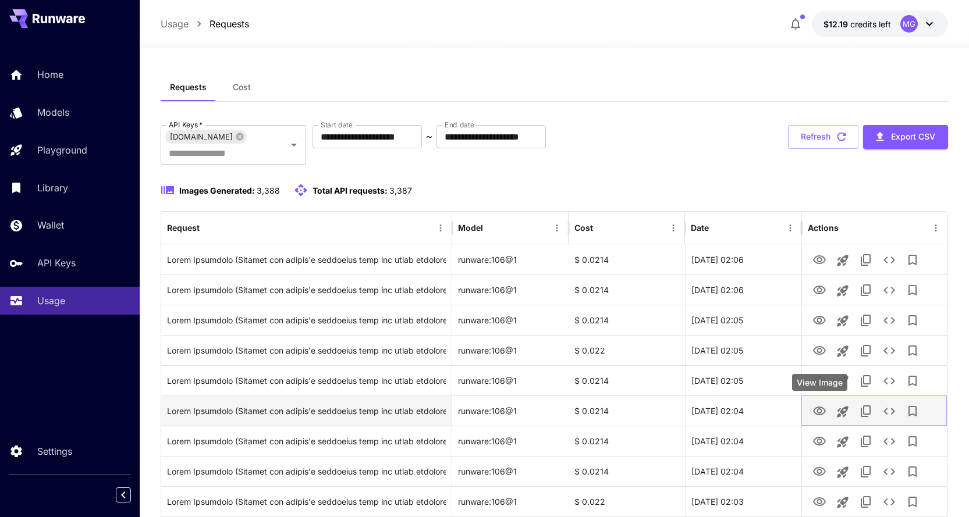
click at [821, 409] on icon "View Image" at bounding box center [819, 411] width 13 height 9
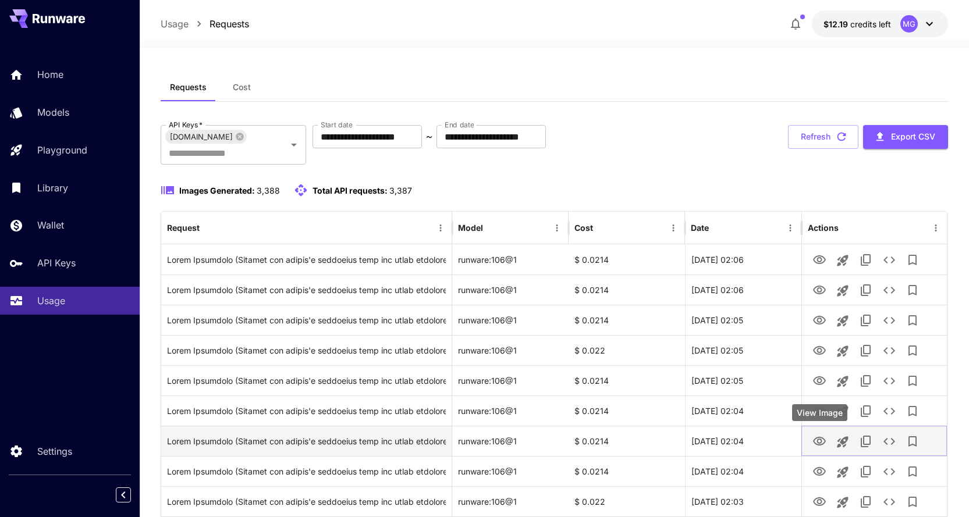
click at [817, 442] on icon "View Image" at bounding box center [820, 442] width 14 height 14
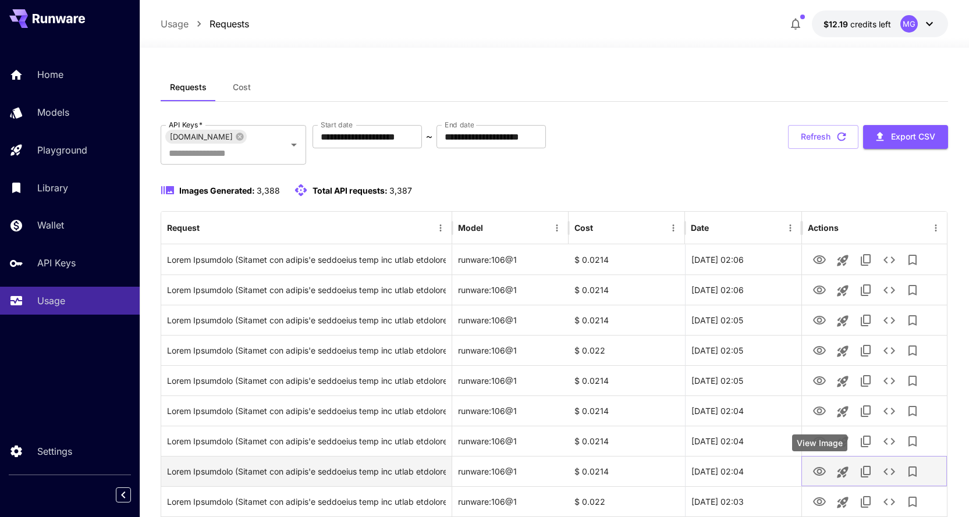
click at [821, 470] on icon "View Image" at bounding box center [819, 471] width 13 height 9
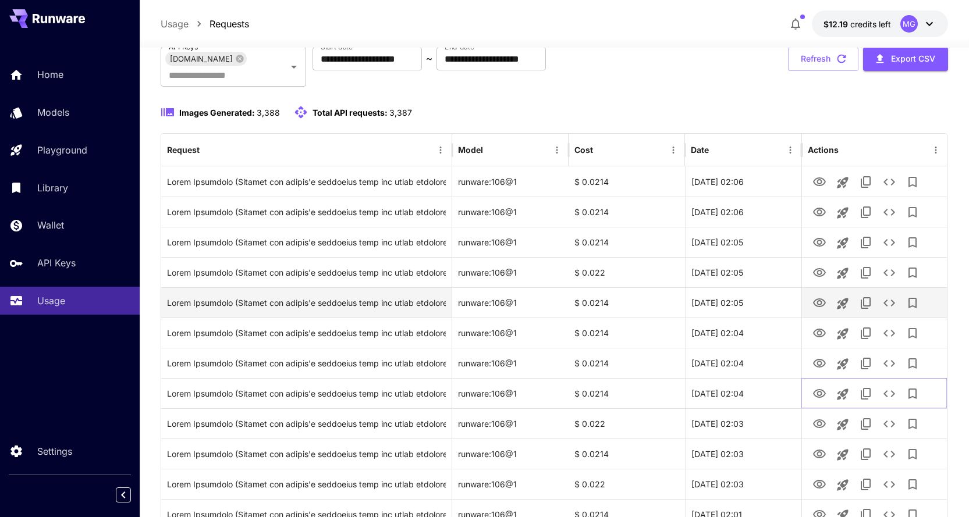
scroll to position [116, 0]
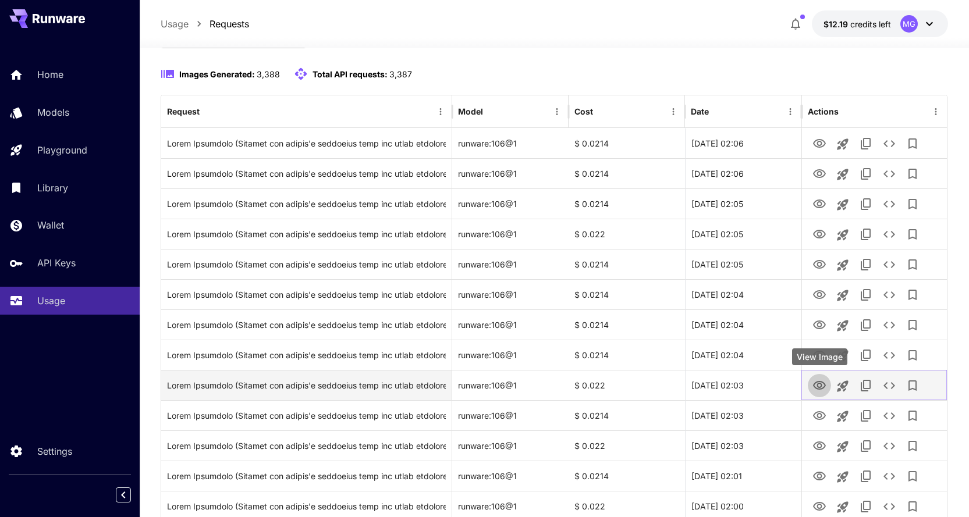
click at [817, 385] on icon "View Image" at bounding box center [820, 386] width 14 height 14
click at [822, 386] on icon "View Image" at bounding box center [819, 385] width 13 height 9
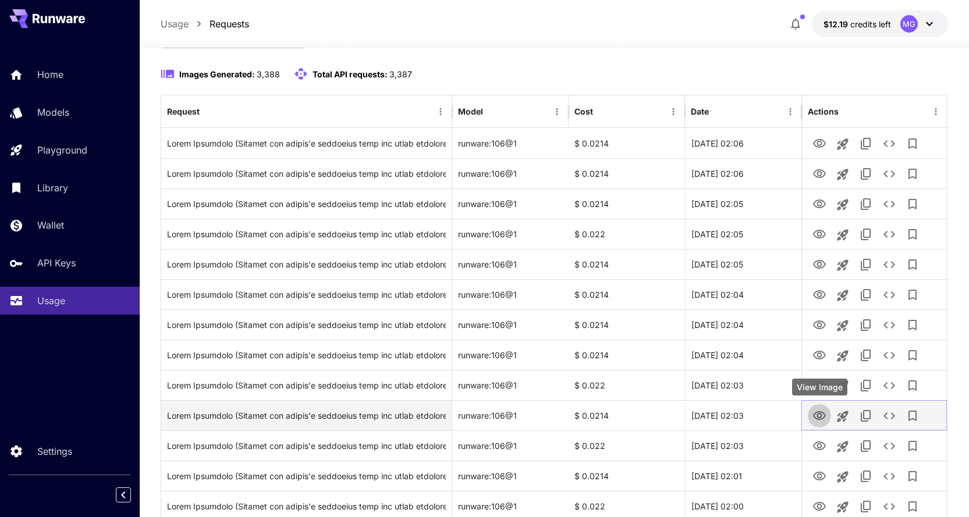
click at [817, 413] on icon "View Image" at bounding box center [819, 416] width 13 height 9
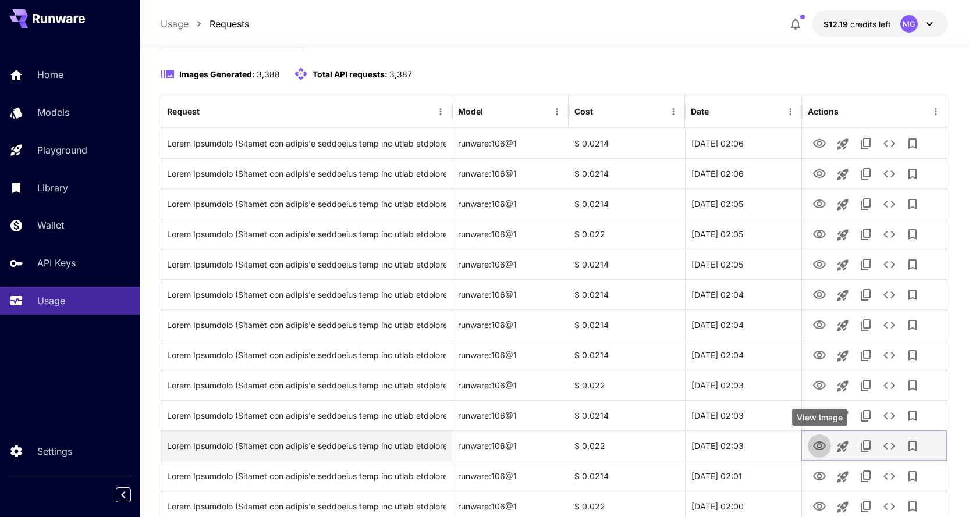
click at [822, 447] on icon "View Image" at bounding box center [819, 446] width 13 height 9
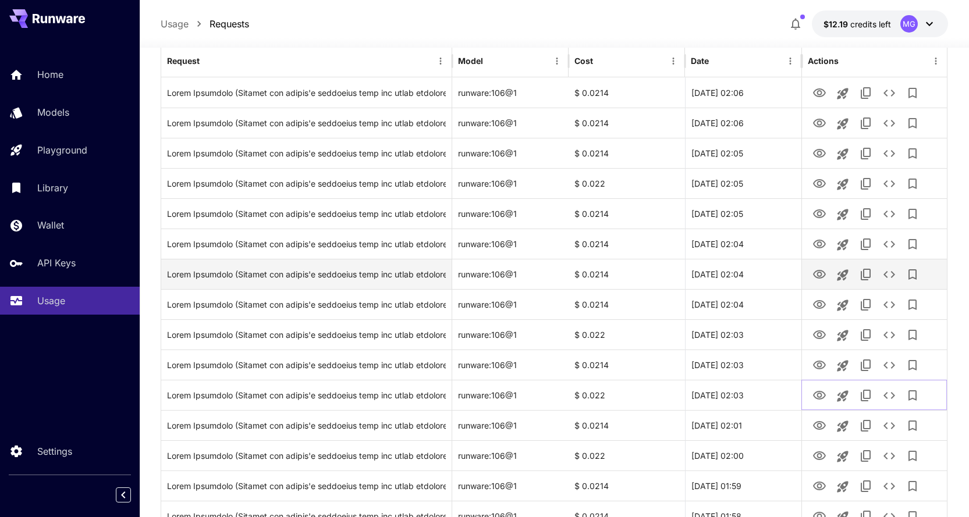
scroll to position [233, 0]
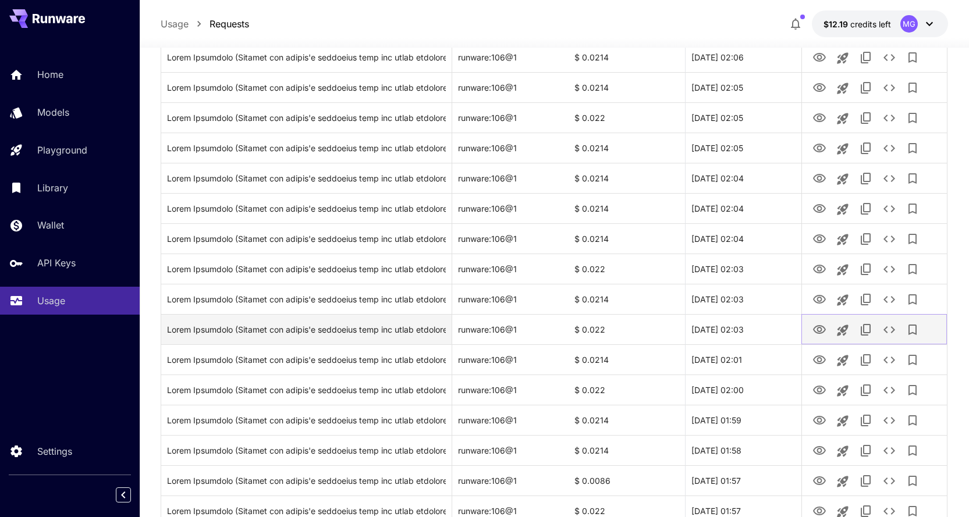
click at [820, 327] on icon "View Image" at bounding box center [820, 330] width 14 height 14
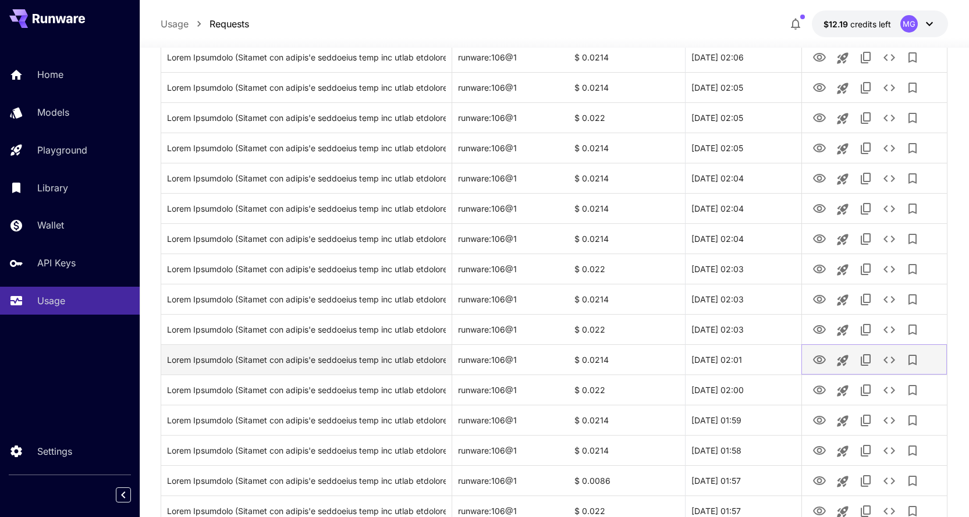
click at [820, 360] on icon "View Image" at bounding box center [820, 360] width 14 height 14
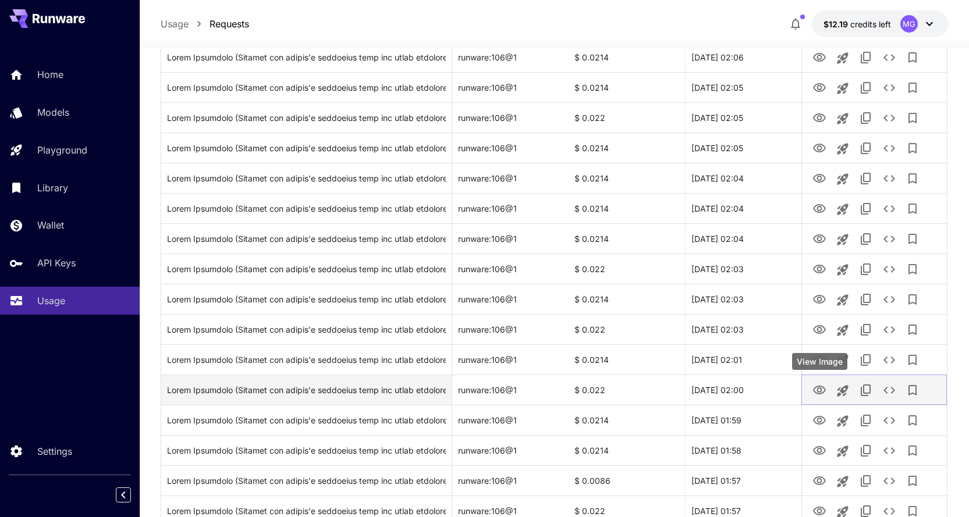
click at [820, 388] on icon "View Image" at bounding box center [819, 390] width 13 height 9
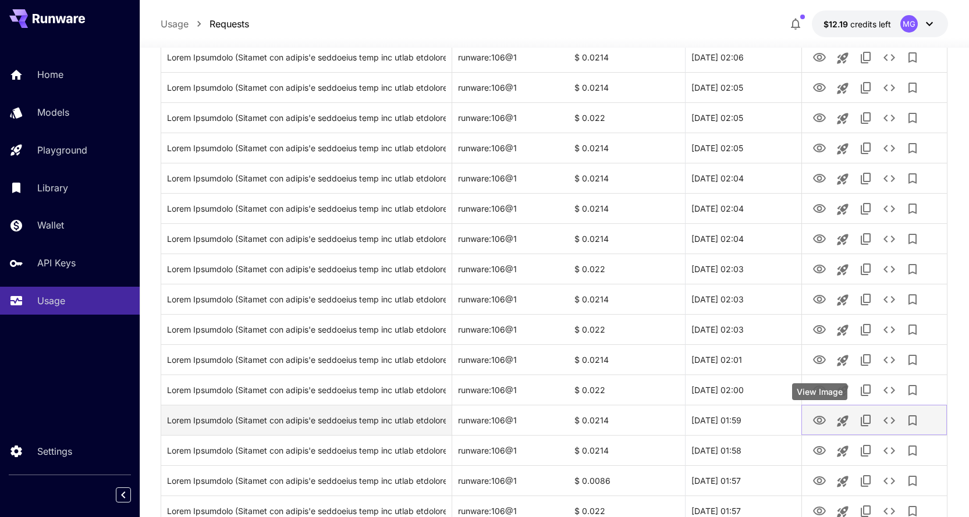
click at [824, 417] on icon "View Image" at bounding box center [820, 421] width 14 height 14
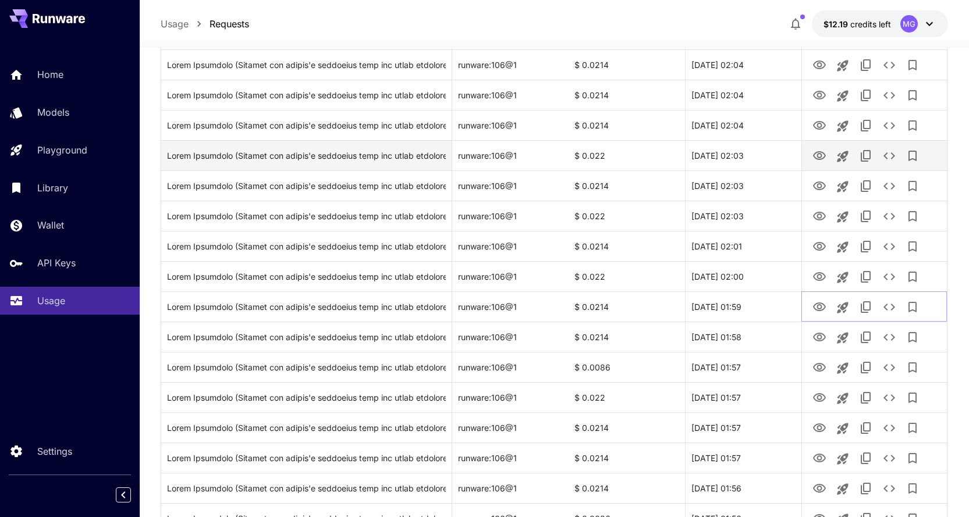
scroll to position [407, 0]
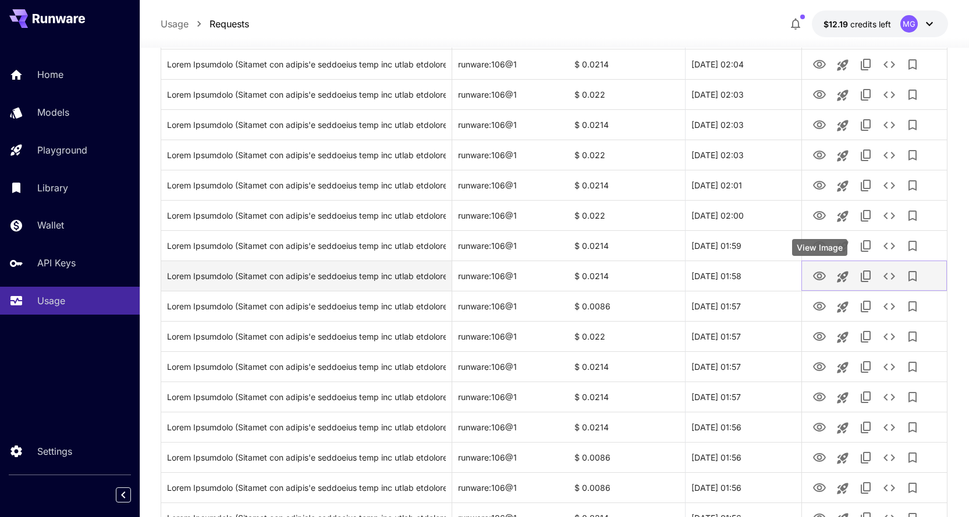
click at [815, 279] on icon "View Image" at bounding box center [819, 276] width 13 height 9
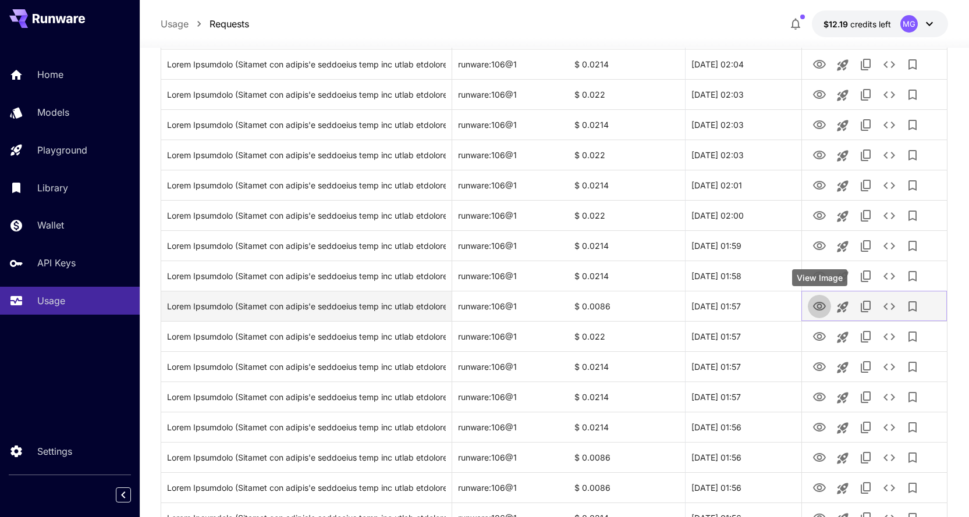
click at [817, 304] on icon "View Image" at bounding box center [819, 306] width 13 height 9
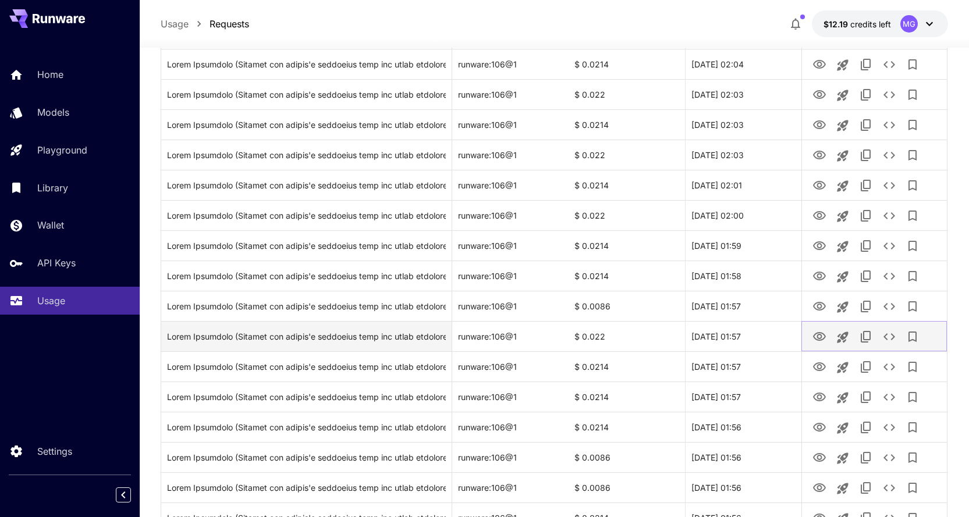
click at [824, 336] on icon "View Image" at bounding box center [820, 337] width 14 height 14
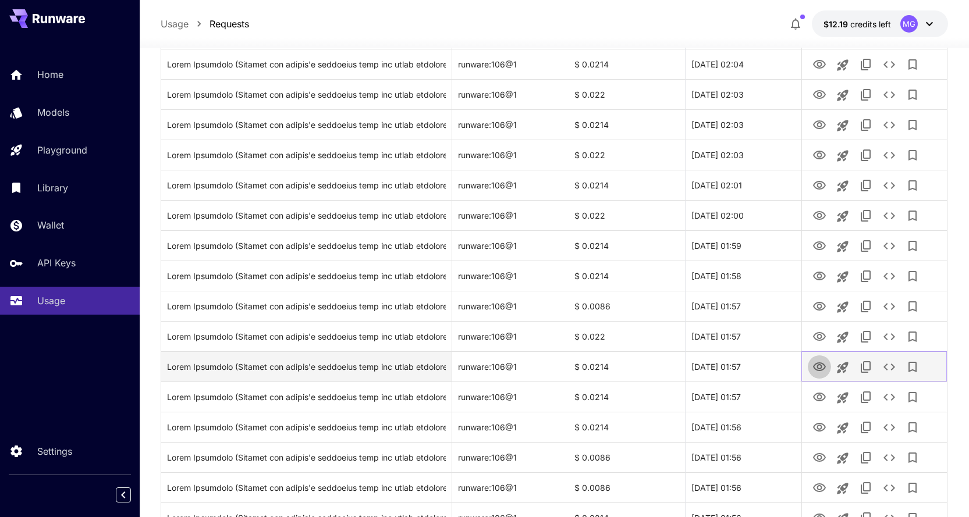
drag, startPoint x: 819, startPoint y: 368, endPoint x: 818, endPoint y: 358, distance: 9.9
click at [819, 368] on icon "View Image" at bounding box center [820, 367] width 14 height 14
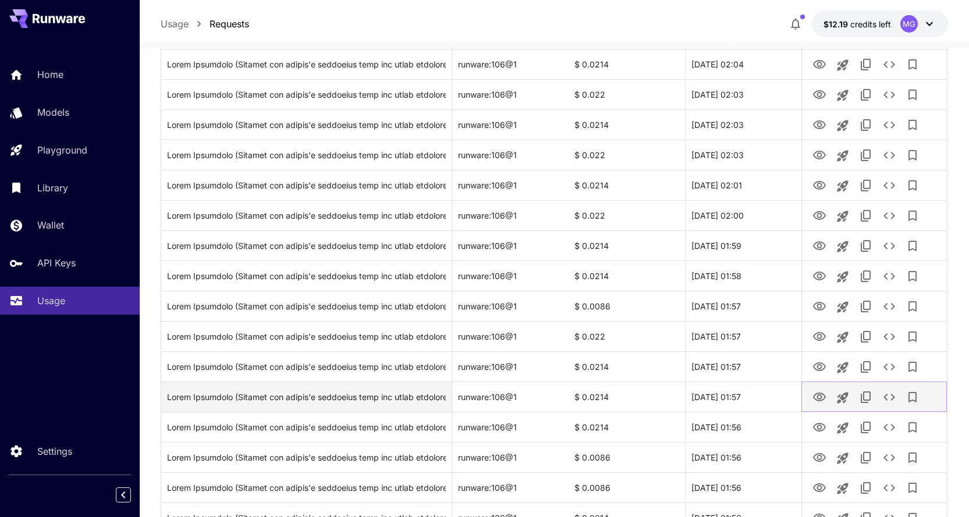
click at [824, 399] on icon "View Image" at bounding box center [819, 397] width 13 height 9
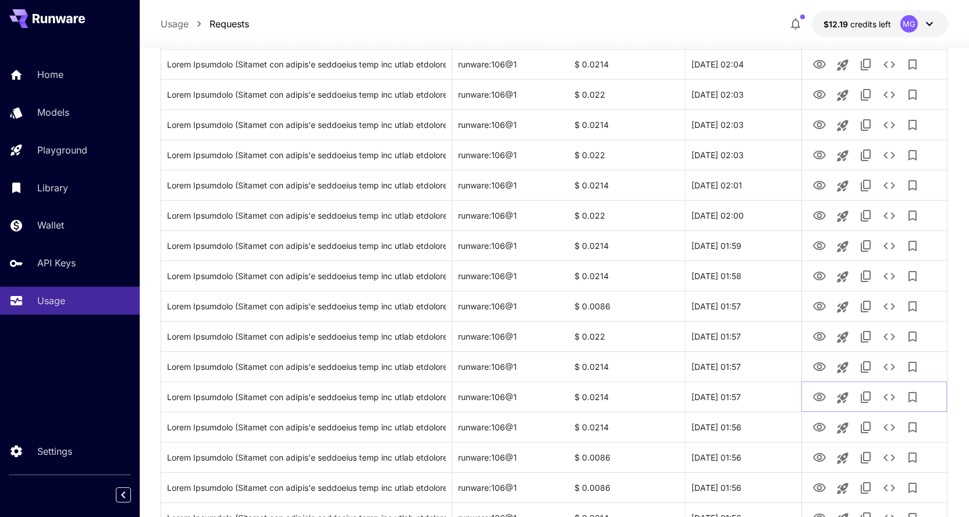
scroll to position [1, 0]
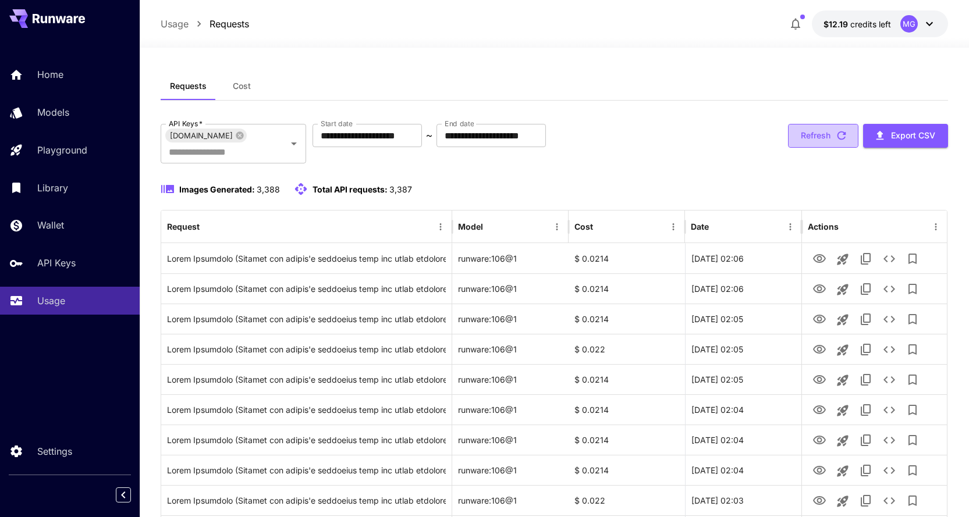
click at [846, 139] on icon "button" at bounding box center [841, 135] width 13 height 13
drag, startPoint x: 818, startPoint y: 258, endPoint x: 784, endPoint y: 216, distance: 53.8
click at [818, 258] on icon "View Image" at bounding box center [819, 258] width 13 height 9
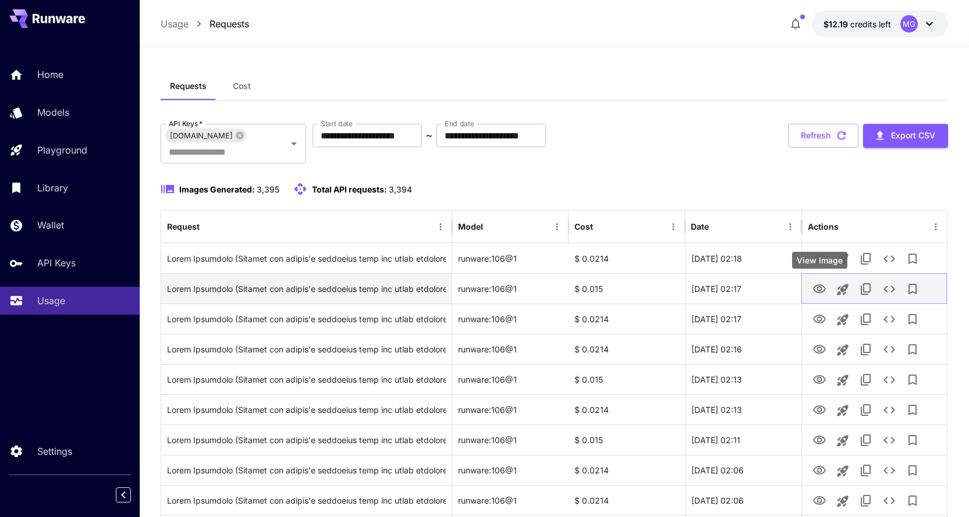
click at [818, 283] on icon "View Image" at bounding box center [820, 289] width 14 height 14
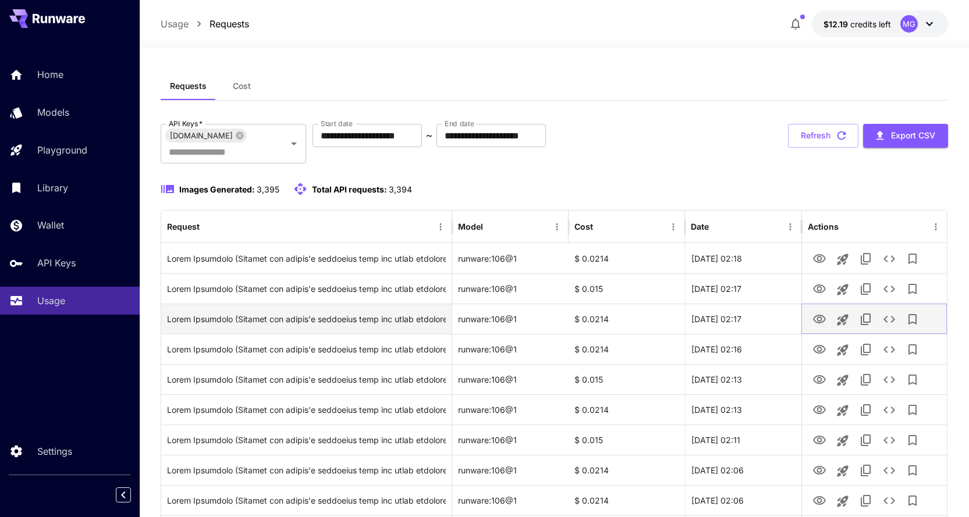
drag, startPoint x: 824, startPoint y: 317, endPoint x: 815, endPoint y: 307, distance: 12.4
click at [824, 317] on icon "View Image" at bounding box center [819, 319] width 13 height 9
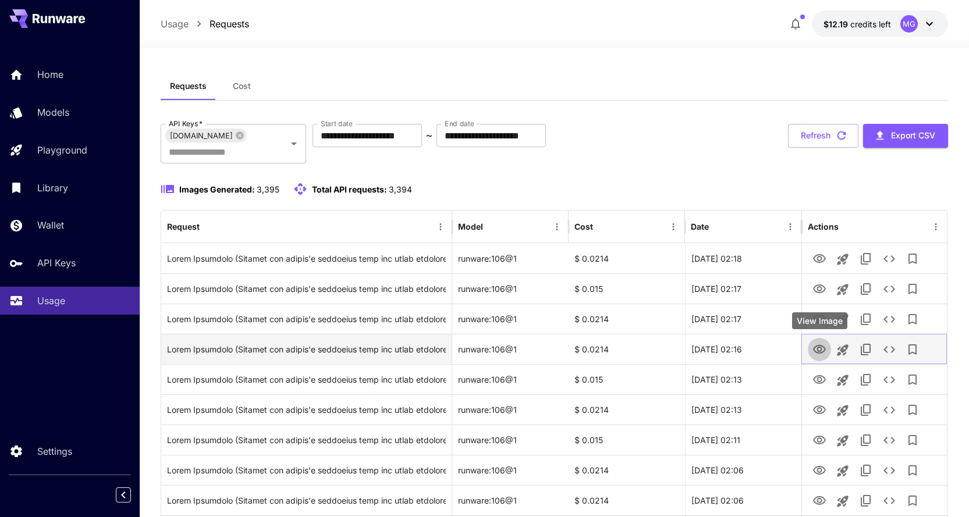
click at [821, 347] on icon "View Image" at bounding box center [820, 350] width 14 height 14
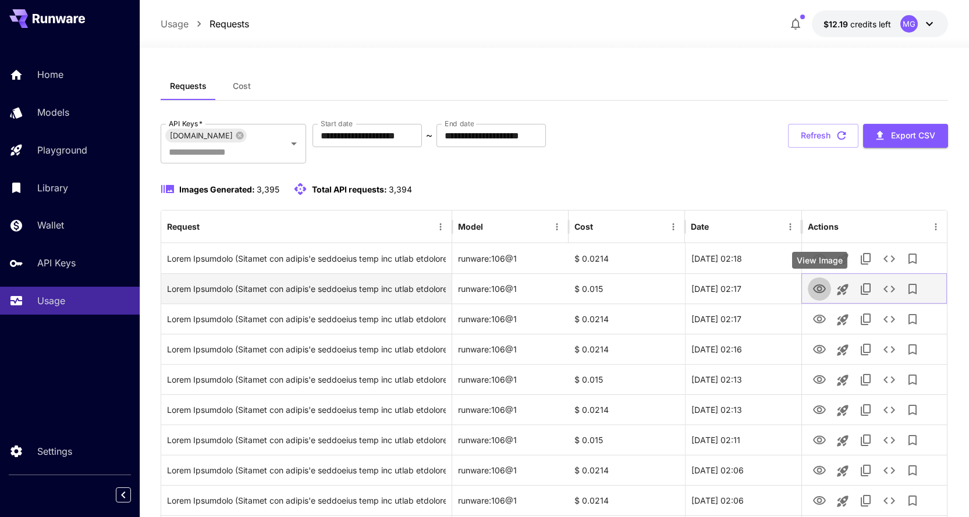
click at [818, 288] on icon "View Image" at bounding box center [819, 289] width 13 height 9
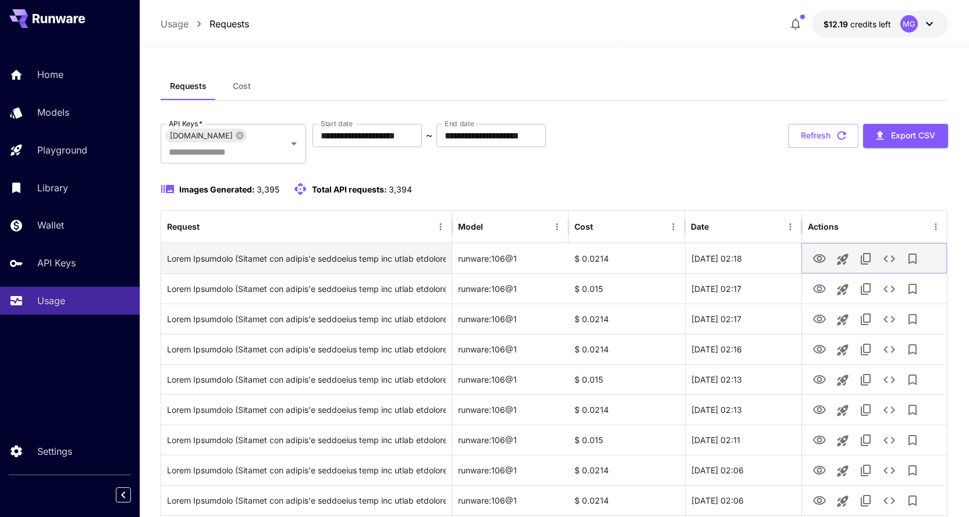
click at [816, 254] on icon "View Image" at bounding box center [820, 259] width 14 height 14
